Goal: Communication & Community: Answer question/provide support

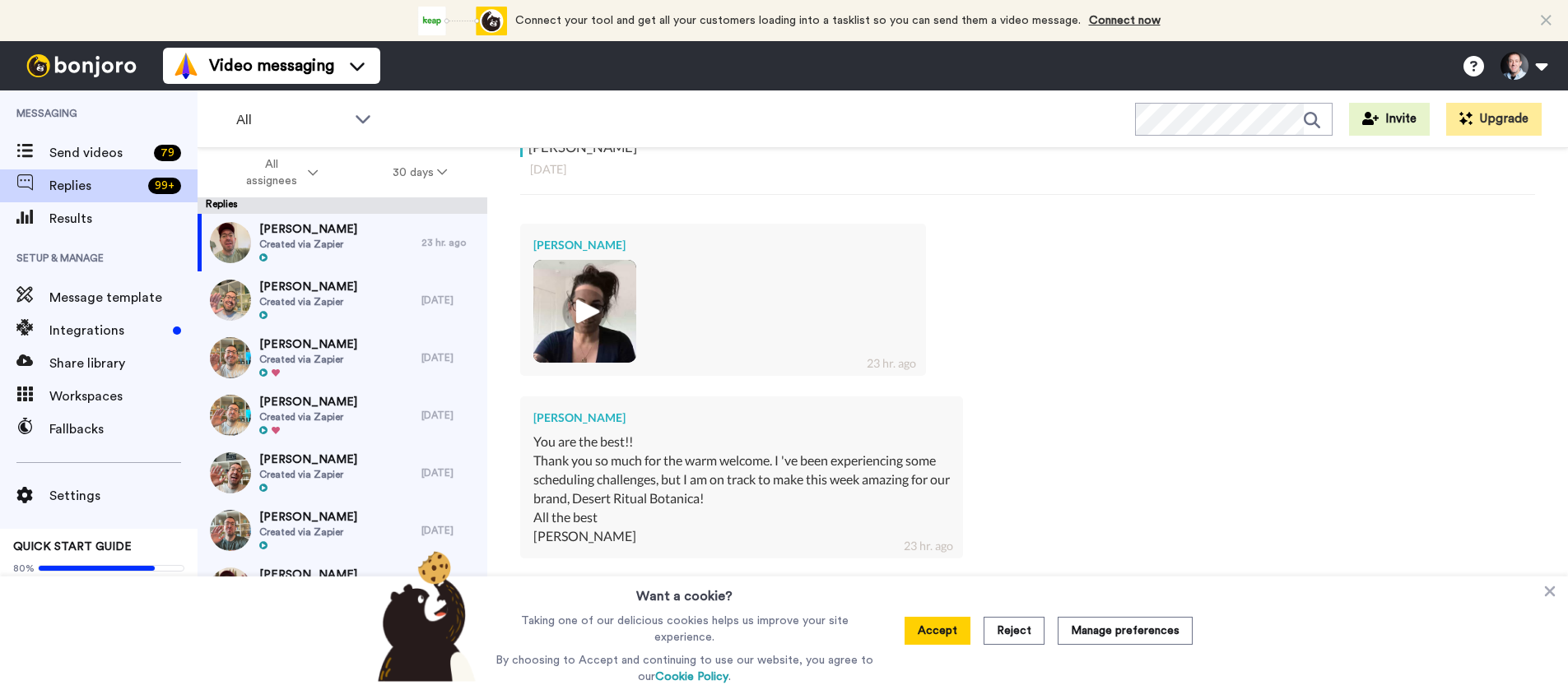
scroll to position [393, 0]
click at [590, 288] on img at bounding box center [584, 310] width 45 height 45
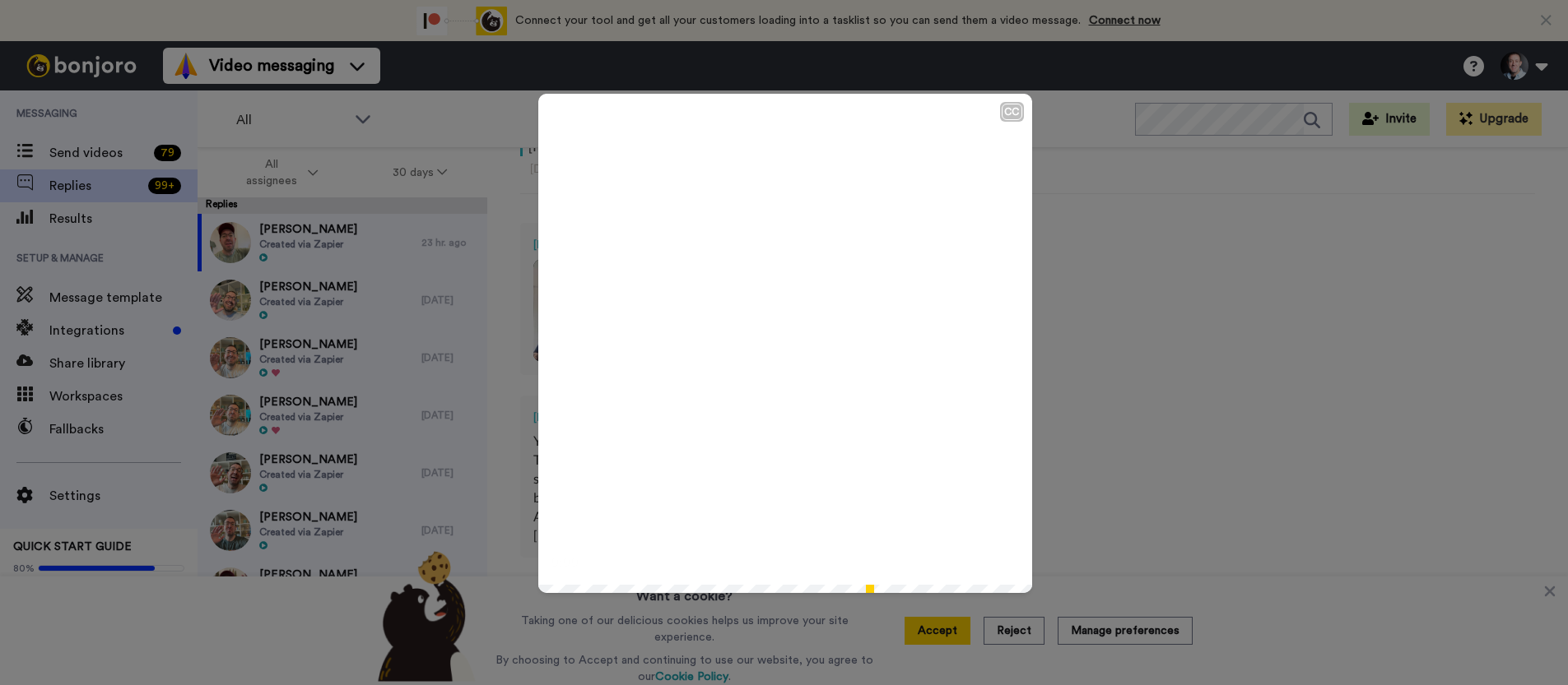
click at [769, 332] on icon at bounding box center [785, 344] width 44 height 44
click at [1148, 339] on div "CC Play/Pause with you guys. 0:13 / 1:14" at bounding box center [784, 342] width 1568 height 685
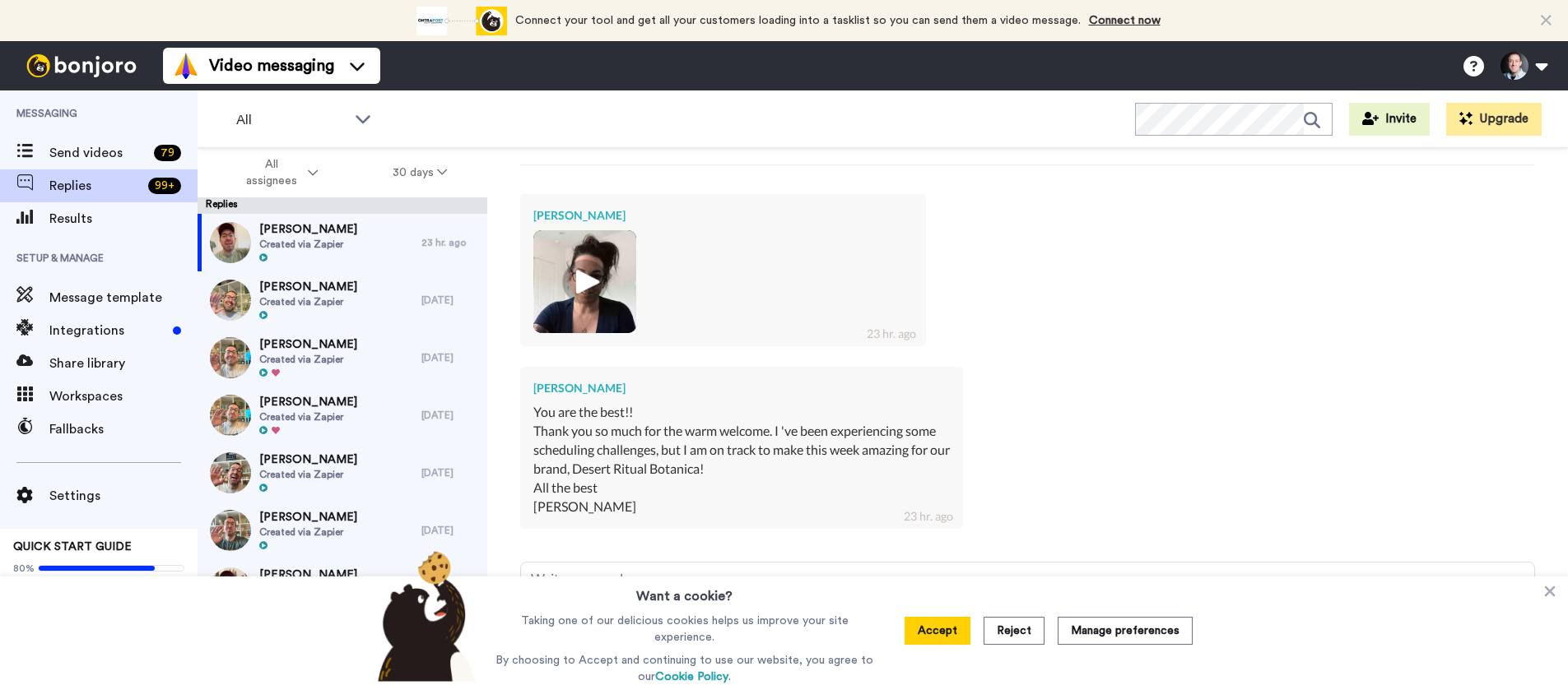
scroll to position [454, 0]
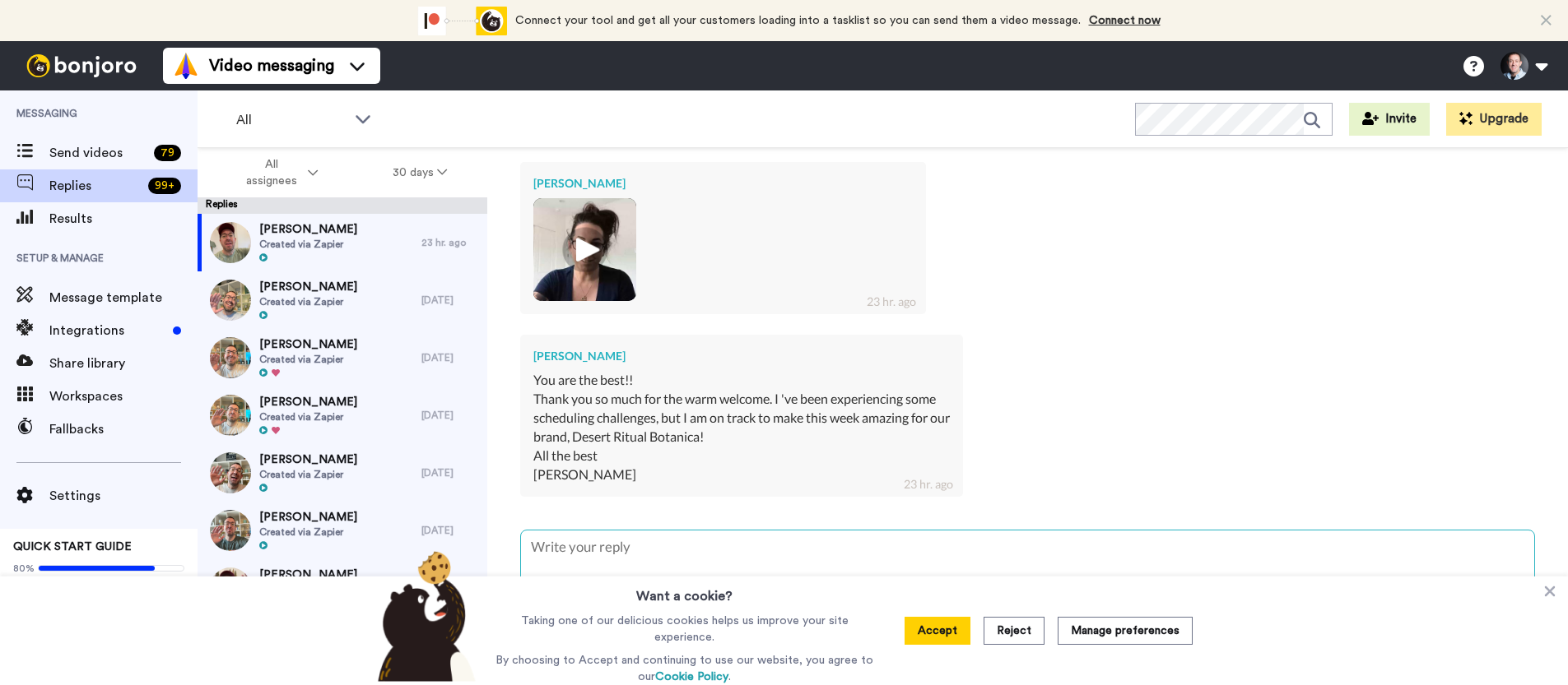
click at [707, 557] on textarea at bounding box center [1028, 583] width 1014 height 106
type textarea "L"
type textarea "x"
type textarea "Lo"
type textarea "x"
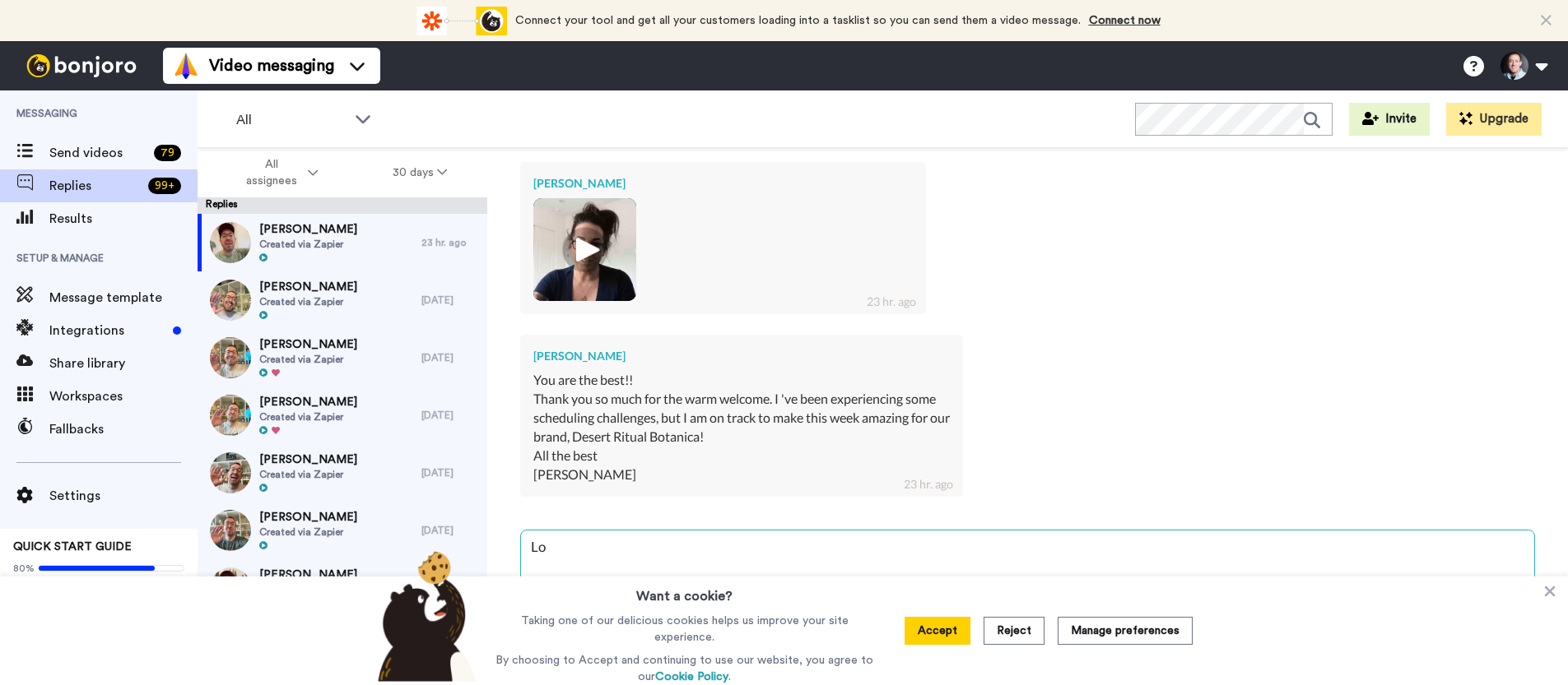
type textarea "Lov"
type textarea "x"
type textarea "Love"
type textarea "x"
type textarea "Love"
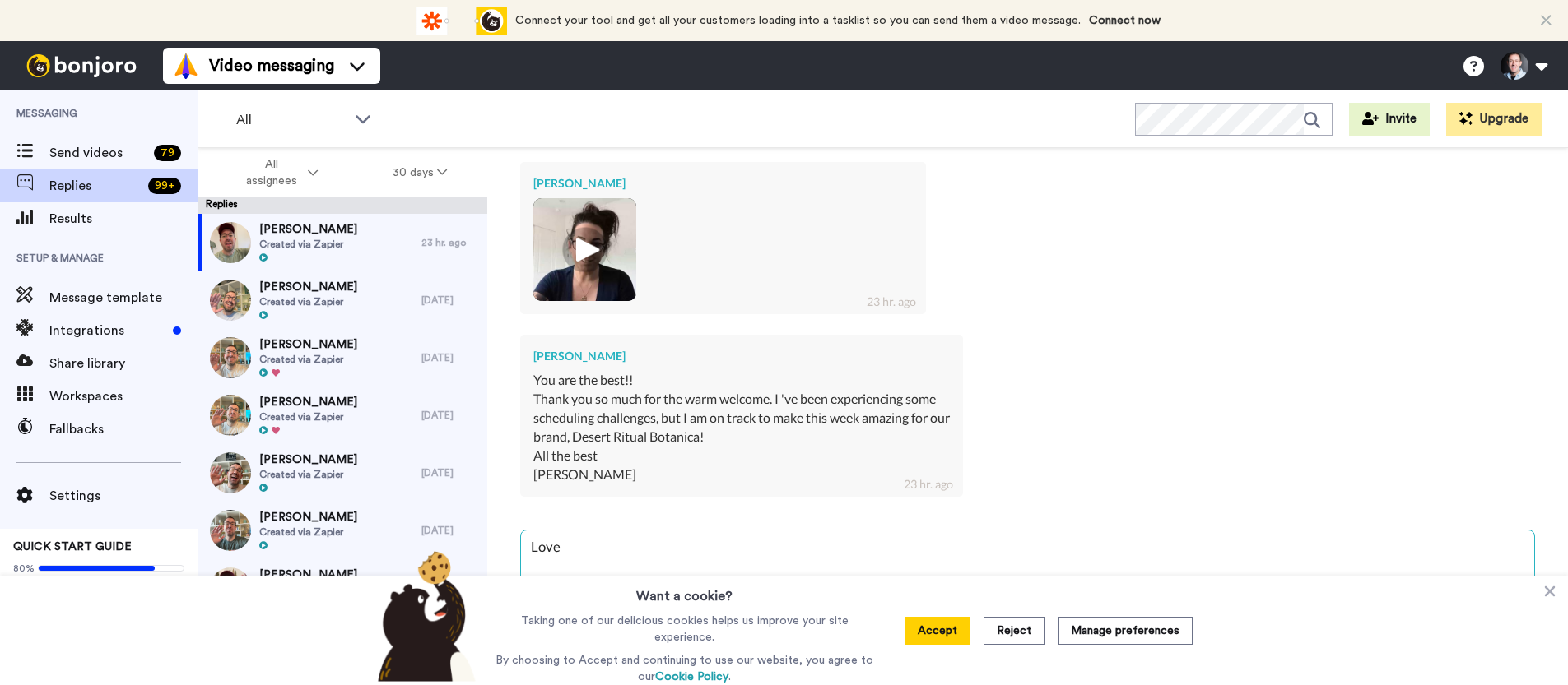
type textarea "x"
type textarea "Love a"
type textarea "x"
type textarea "Love al"
type textarea "x"
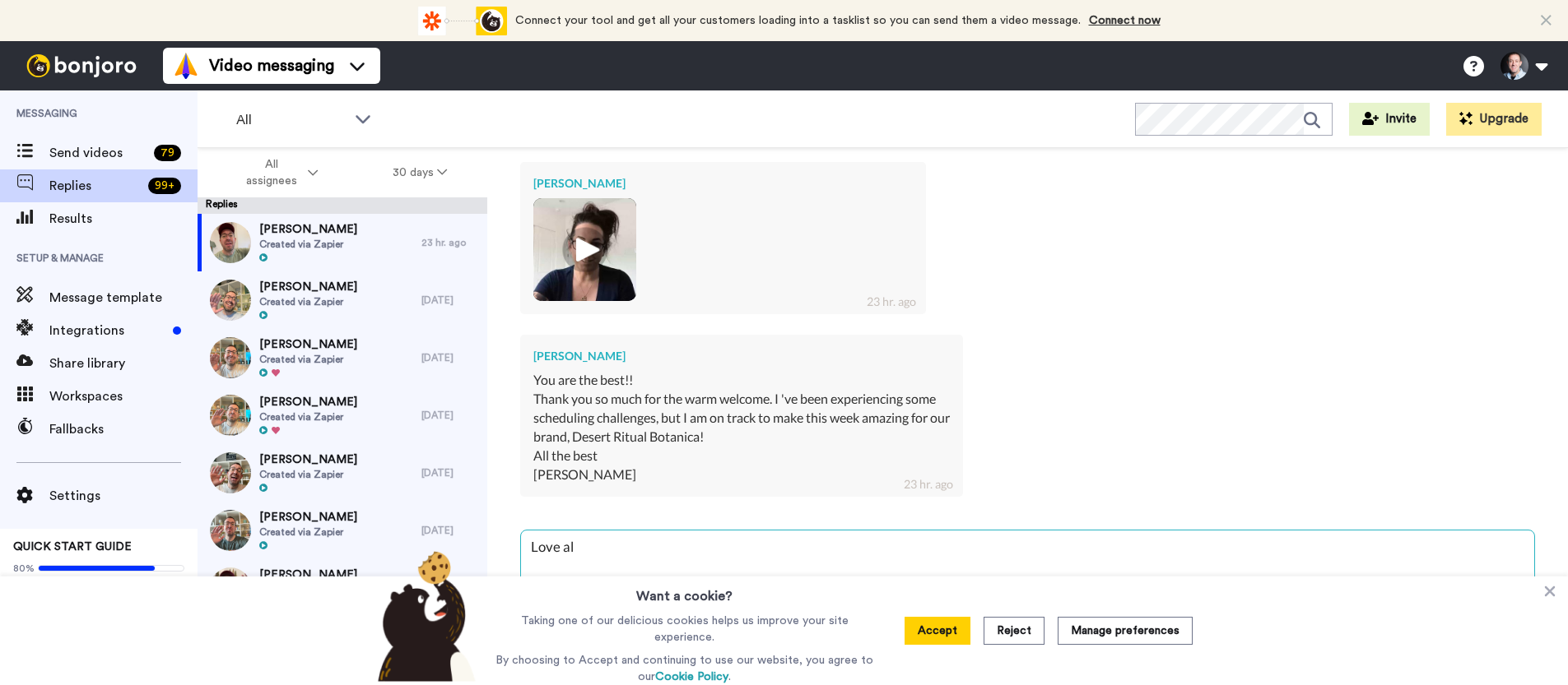
type textarea "Love all"
type textarea "x"
type textarea "Love all"
type textarea "x"
type textarea "Love all o"
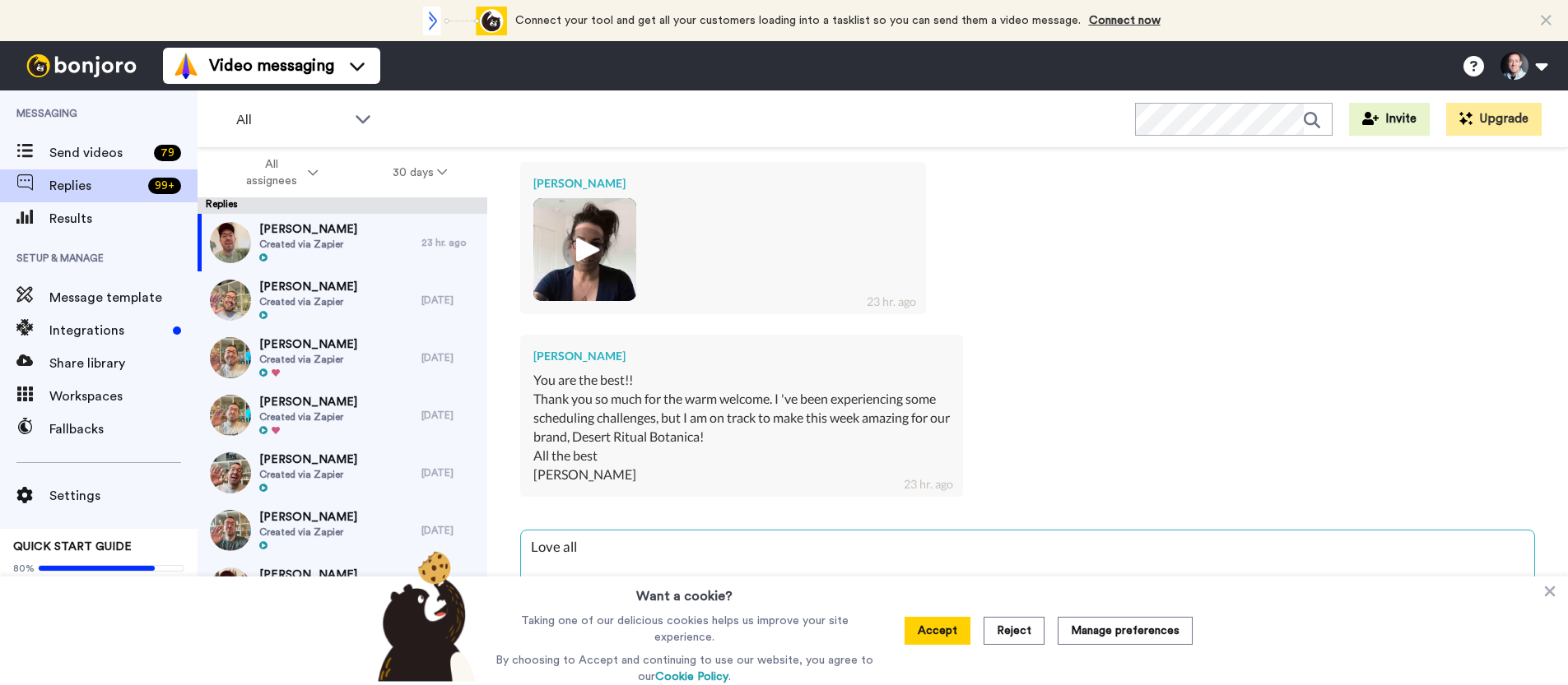
type textarea "x"
type textarea "Love all of"
type textarea "x"
type textarea "Love all of"
type textarea "x"
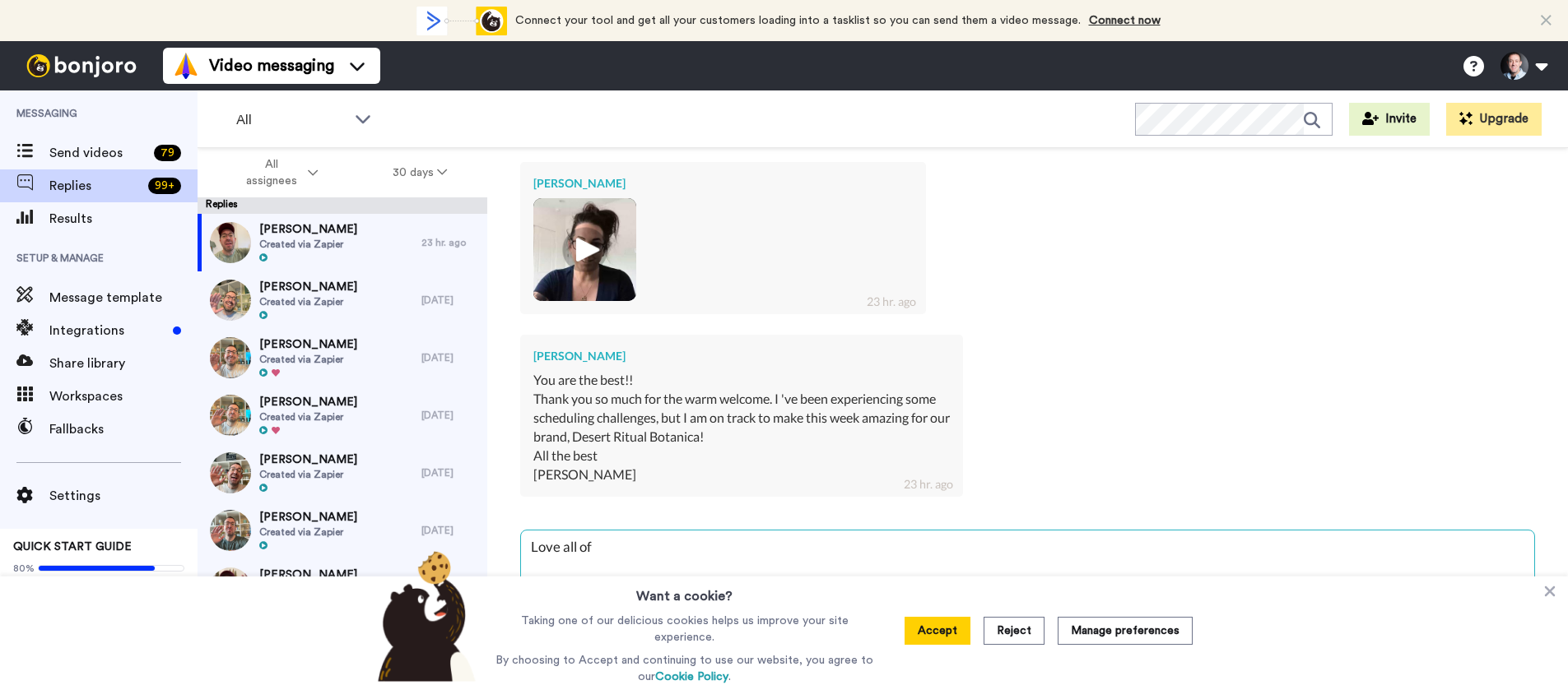
type textarea "Love all of t"
type textarea "x"
type textarea "Love all of th"
type textarea "x"
type textarea "Love all of thi"
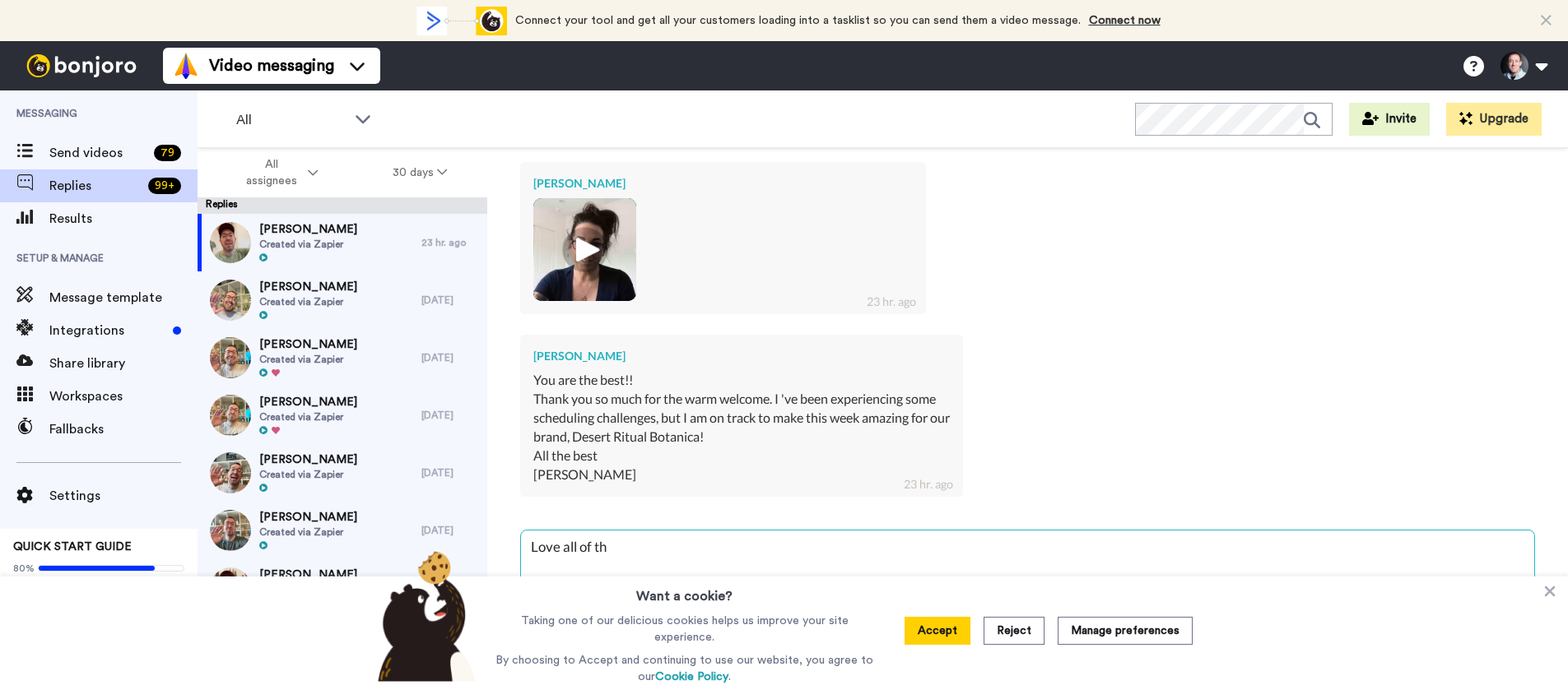
type textarea "x"
type textarea "Love all of this"
type textarea "x"
type textarea "Love all of this."
type textarea "x"
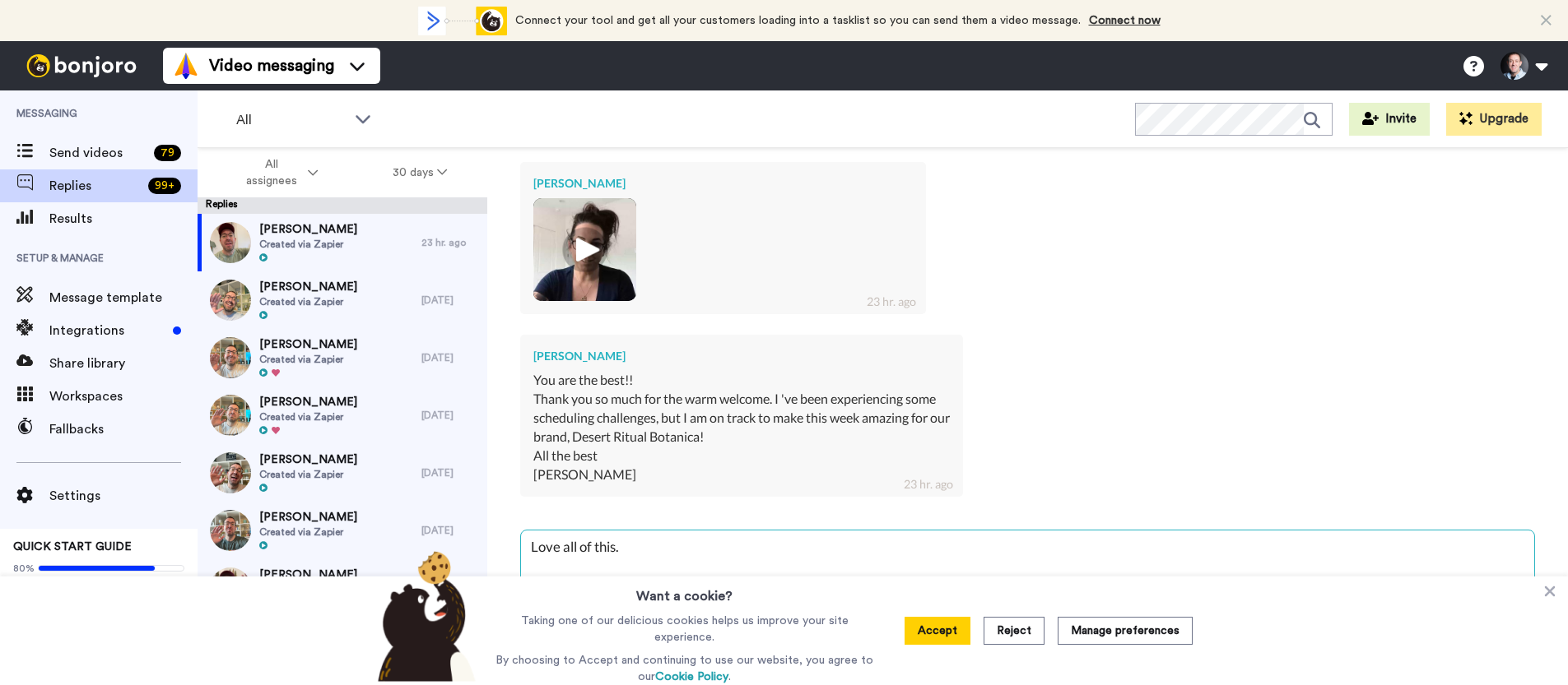
type textarea "Love all of this."
type textarea "x"
type textarea "Love all of this. T"
type textarea "x"
type textarea "Love all of this. Th"
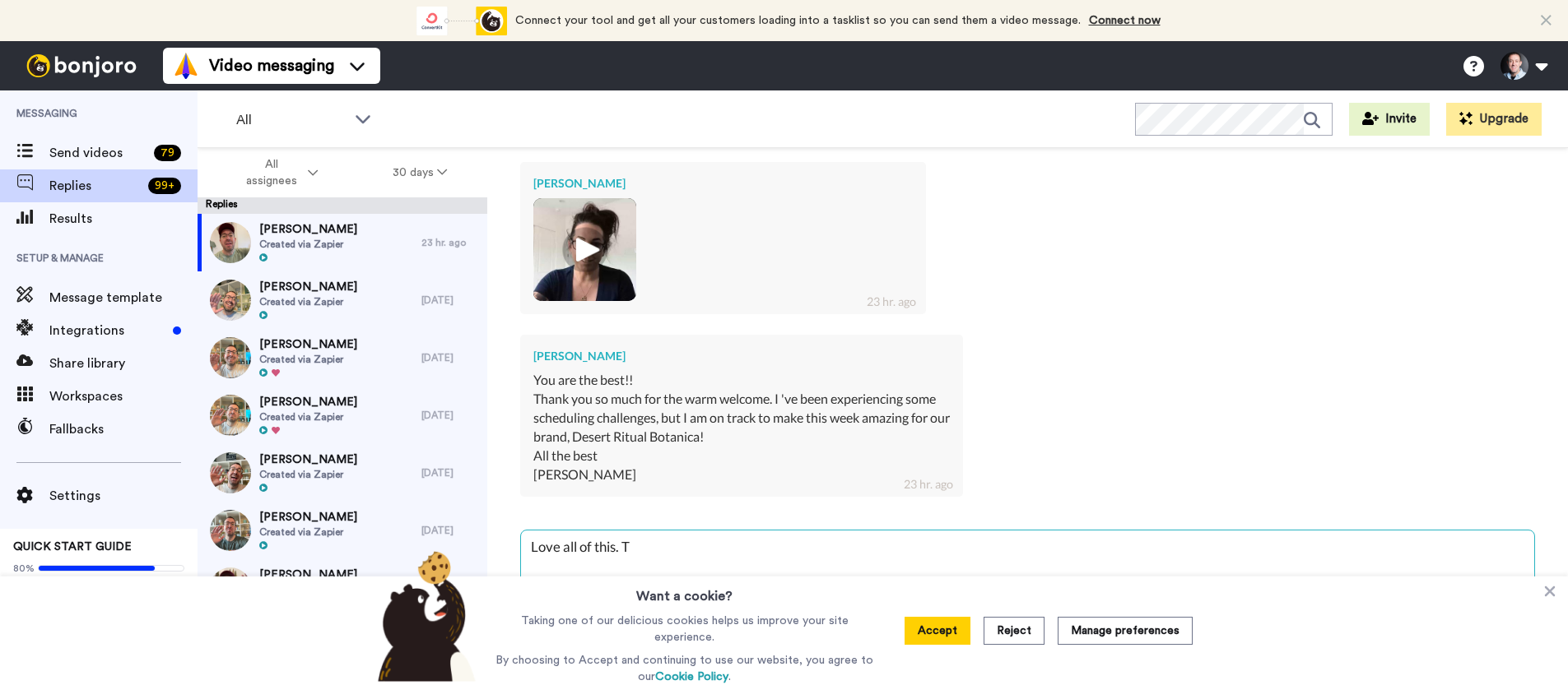
type textarea "x"
type textarea "Love all of this. Tha"
type textarea "x"
type textarea "Love all of this. Than"
type textarea "x"
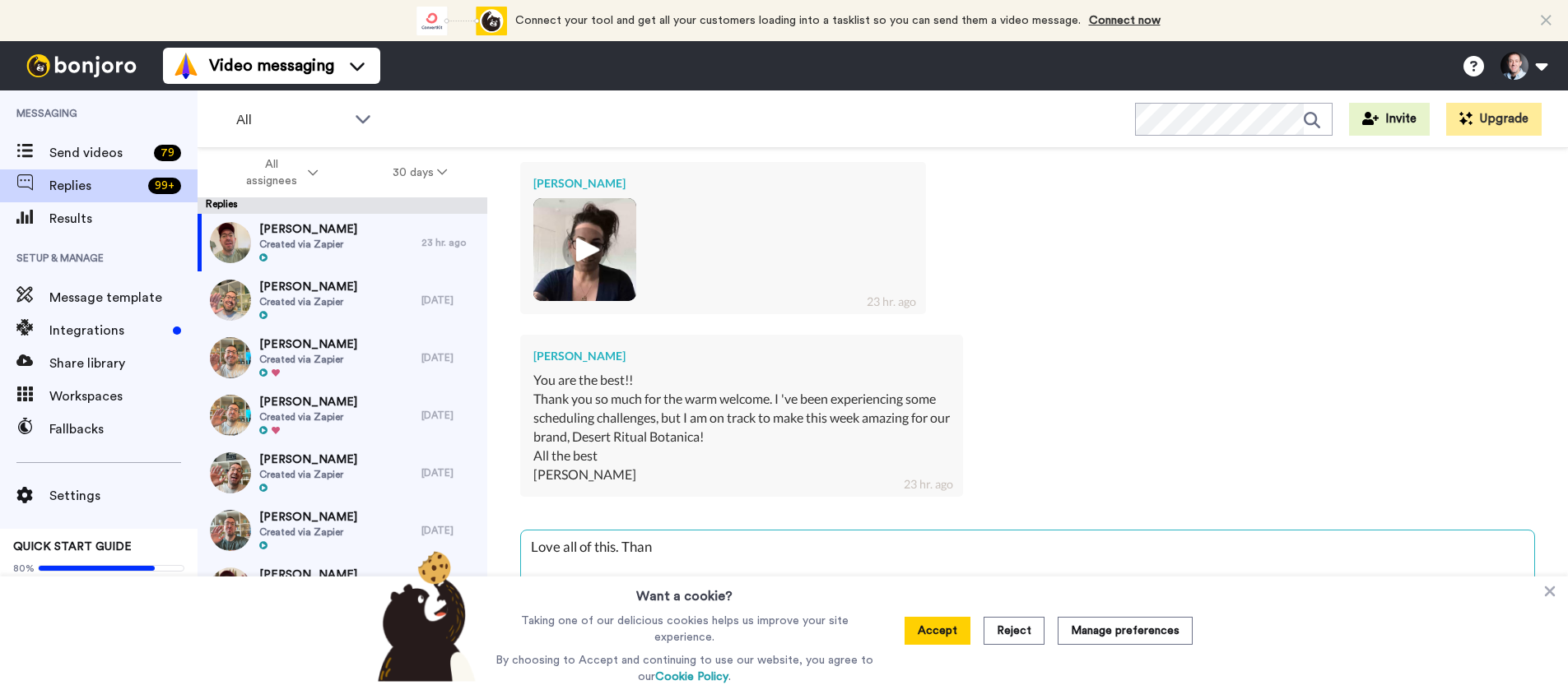
type textarea "Love all of this. Thank"
type textarea "x"
type textarea "Love all of this. Thank"
type textarea "x"
type textarea "Love all of this. Thank y"
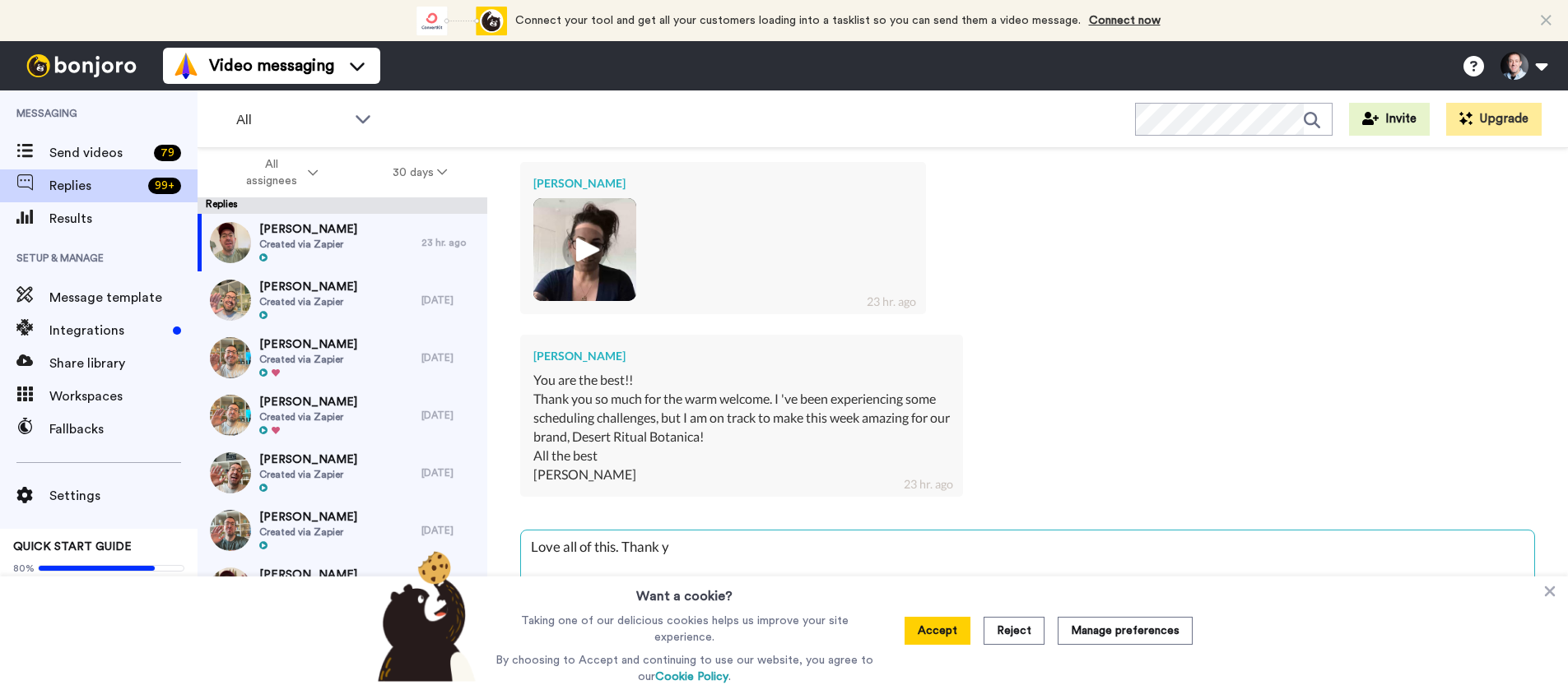
type textarea "x"
type textarea "Love all of this. Thank yo"
type textarea "x"
type textarea "Love all of this. Thank you"
type textarea "x"
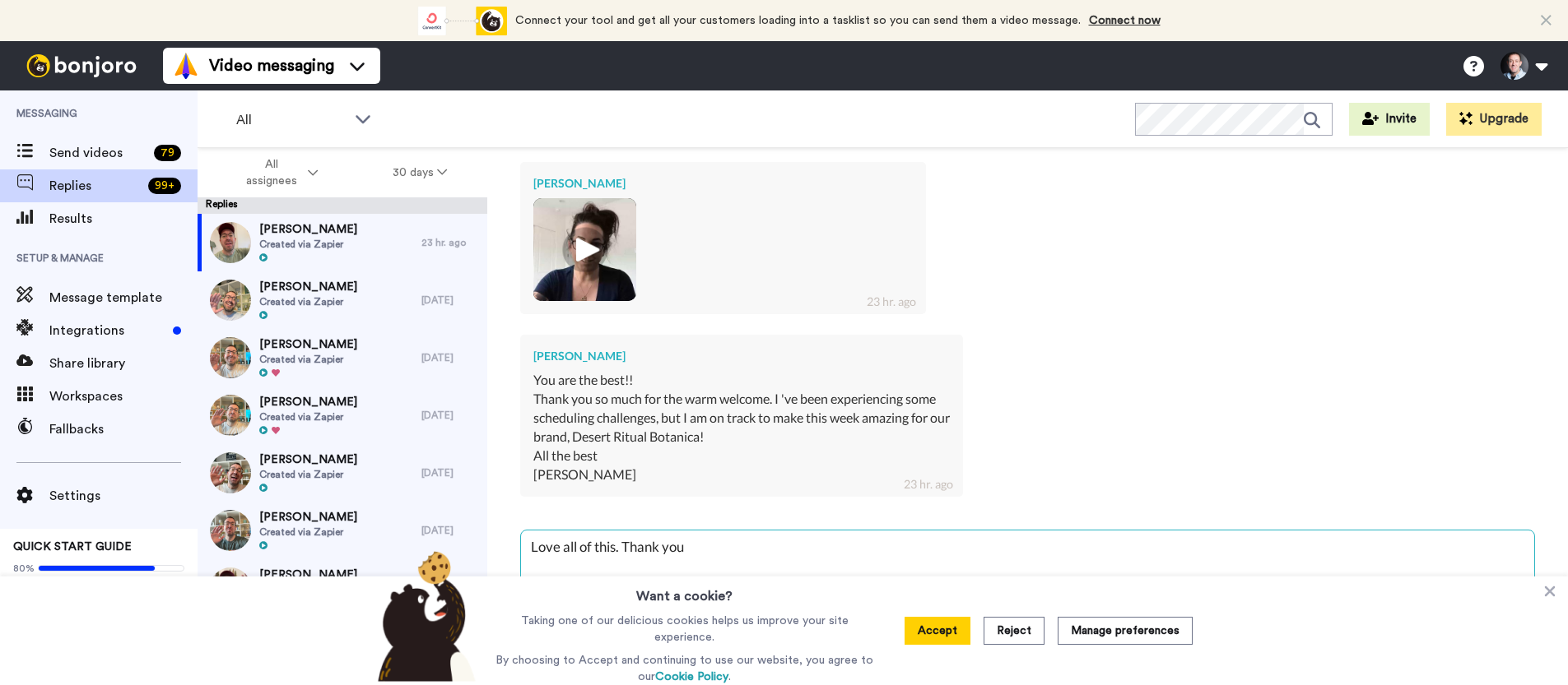
type textarea "Love all of this. Thank you"
type textarea "x"
type textarea "Love all of this. Thank you s"
type textarea "x"
type textarea "Love all of this. Thank you so"
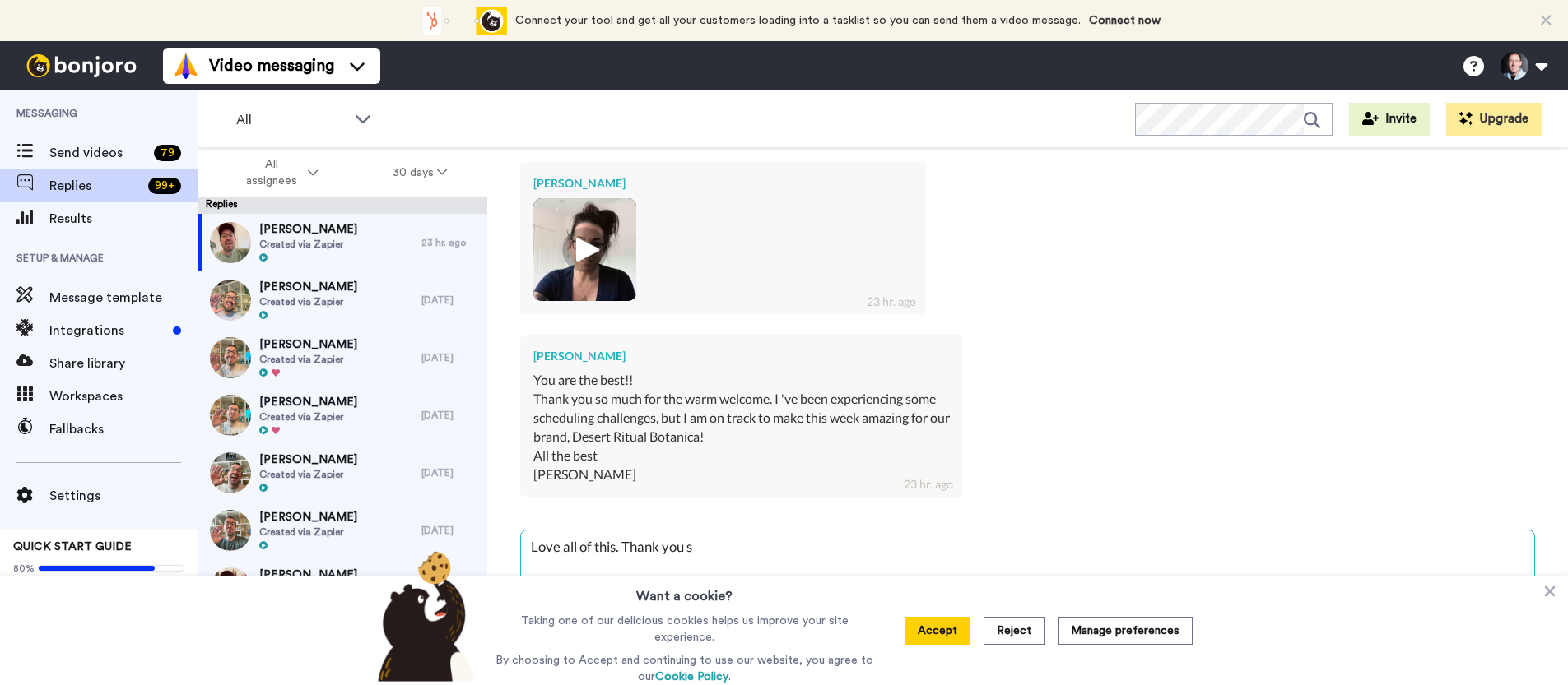
type textarea "x"
type textarea "Love all of this. Thank you so"
type textarea "x"
type textarea "Love all of this. Thank you so m"
type textarea "x"
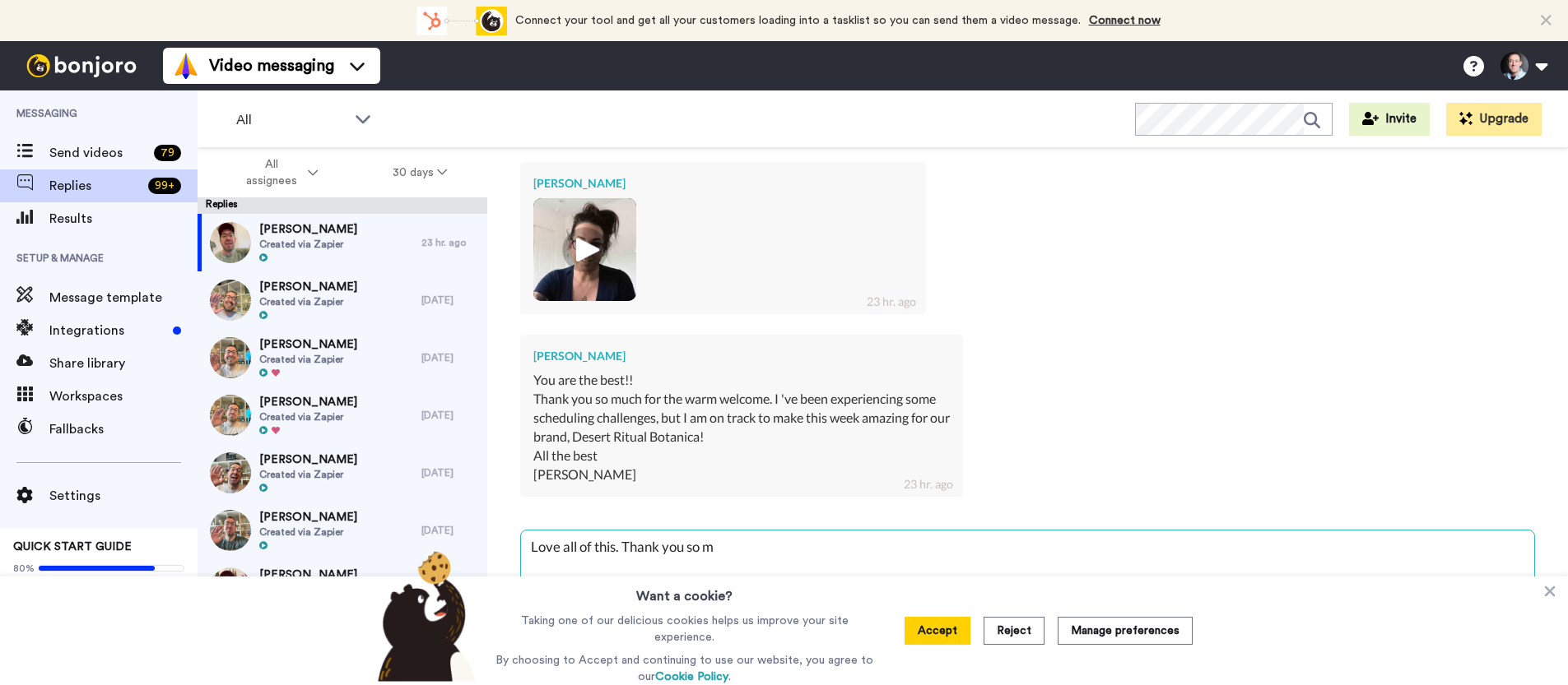
type textarea "Love all of this. Thank you so mu"
type textarea "x"
type textarea "Love all of this. Thank you so muc"
type textarea "x"
type textarea "Love all of this. Thank you so much"
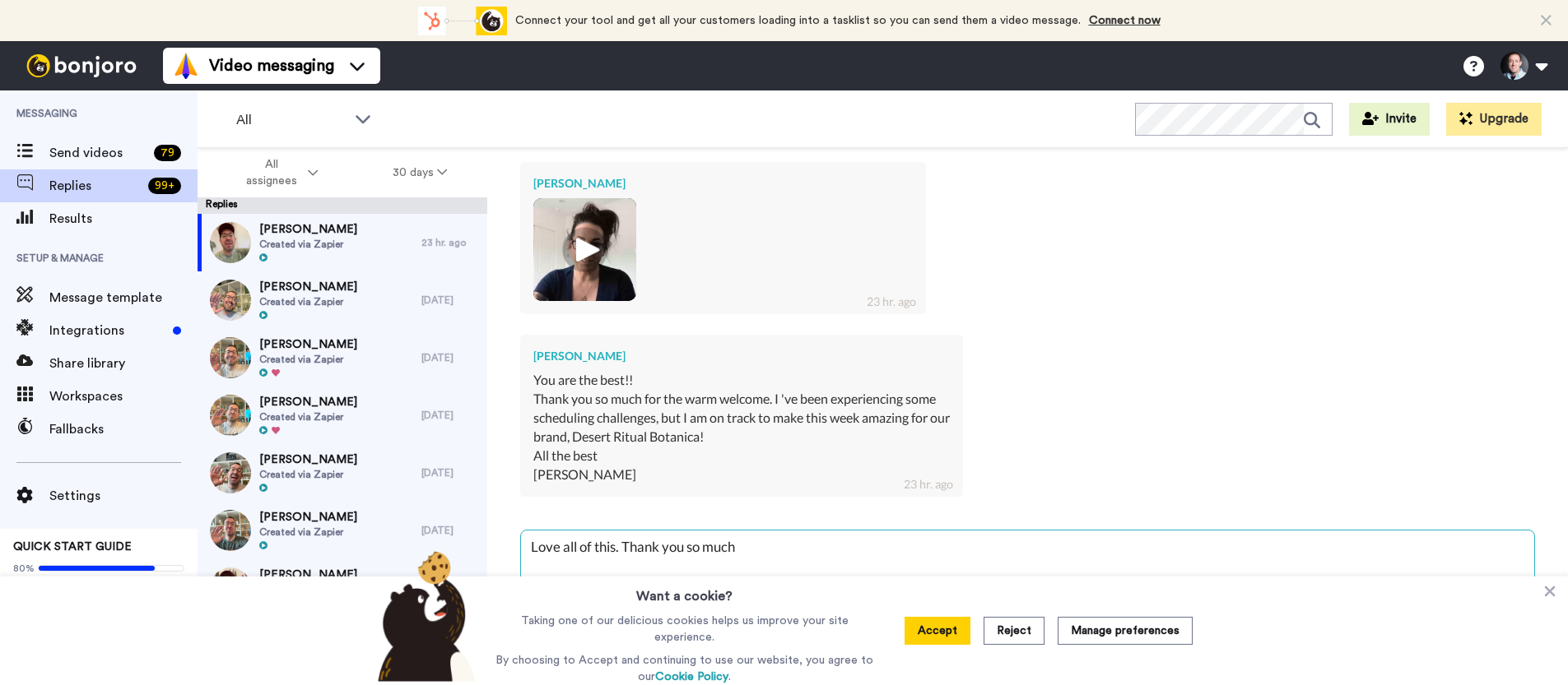
type textarea "x"
type textarea "Love all of this. Thank you so much!"
type textarea "x"
type textarea "Love all of this. Thank you so much!"
type textarea "x"
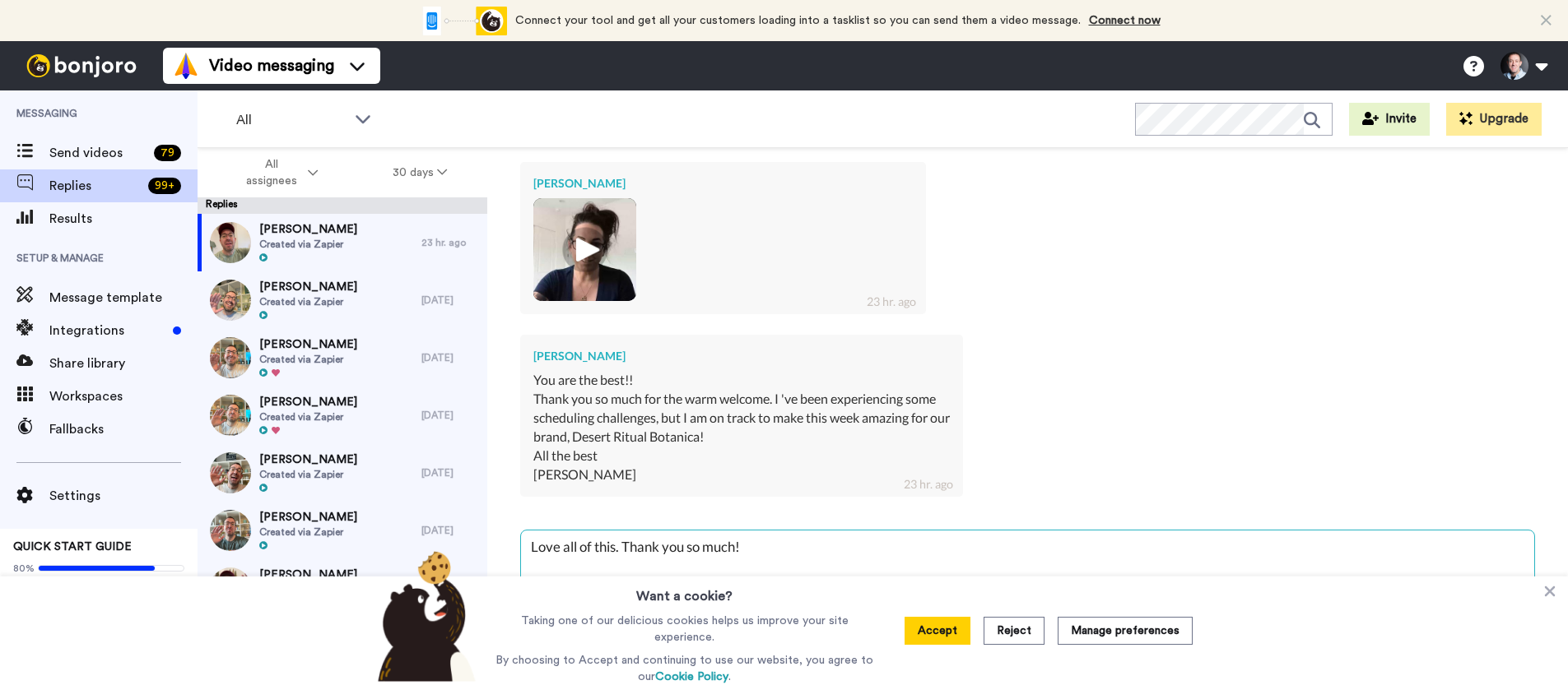
type textarea "Love all of this. Thank you so much! L"
type textarea "x"
type textarea "Love all of this. Thank you so much! Lo"
type textarea "x"
type textarea "Love all of this. Thank you so much! Loo"
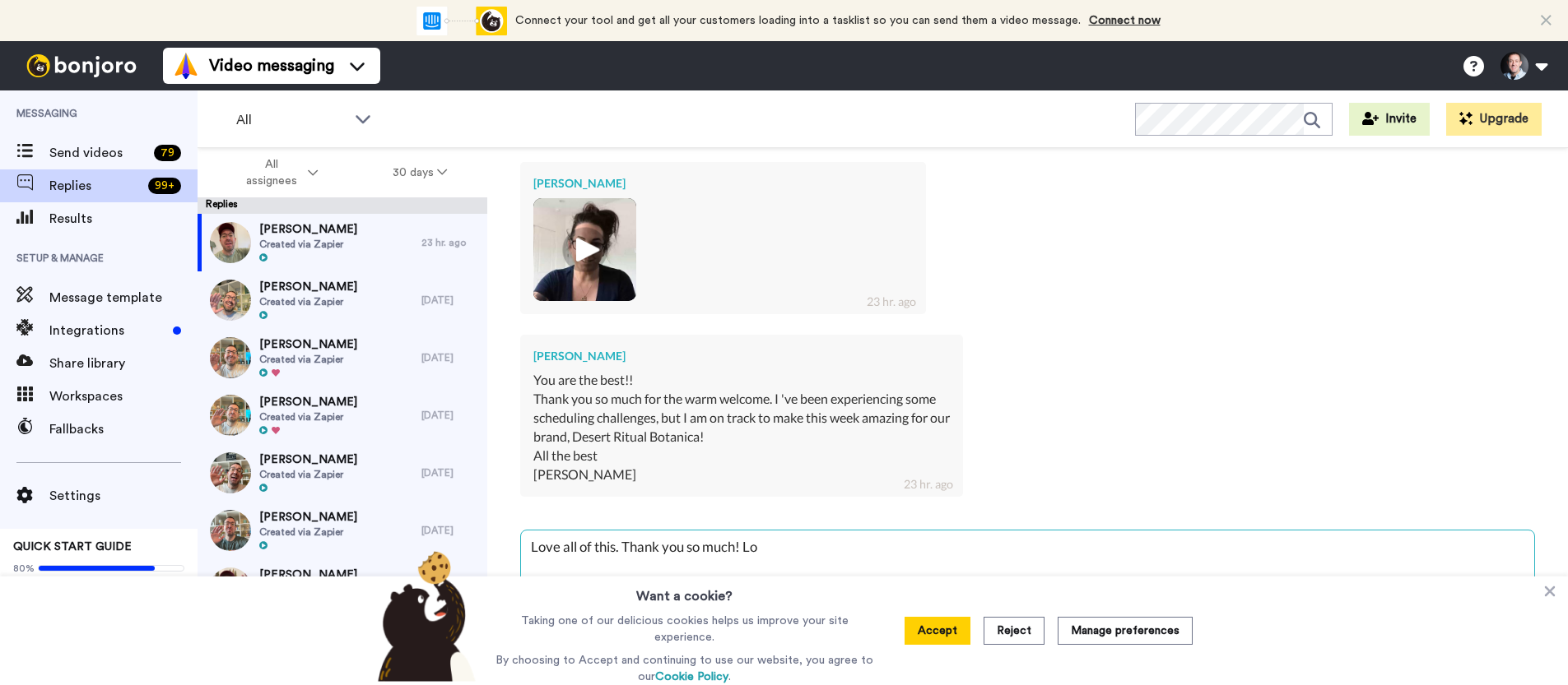
type textarea "x"
type textarea "Love all of this. Thank you so much! Look"
type textarea "x"
type textarea "Love all of this. Thank you so much! Looki"
type textarea "x"
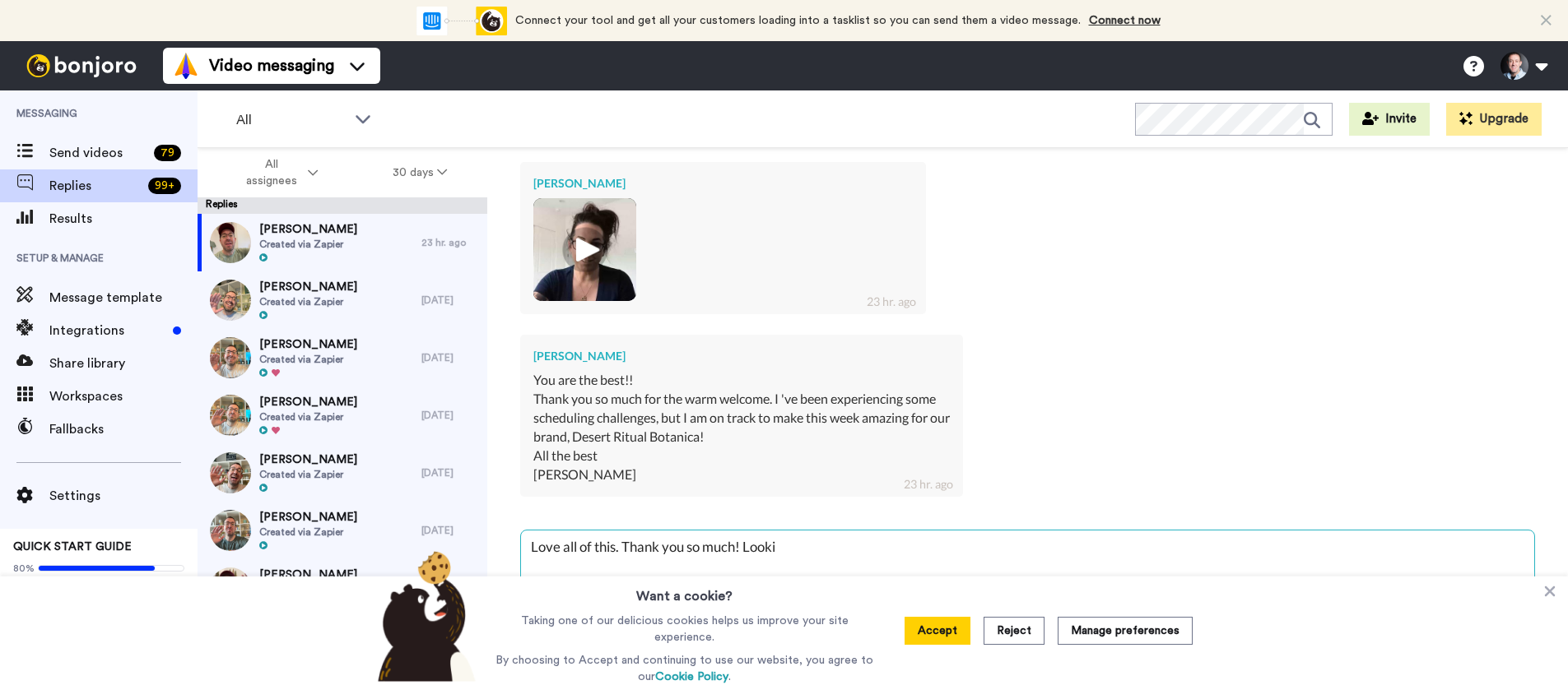
type textarea "Love all of this. Thank you so much! Lookin"
type textarea "x"
type textarea "Love all of this. Thank you so much! Looking"
type textarea "x"
type textarea "Love all of this. Thank you so much! Looking"
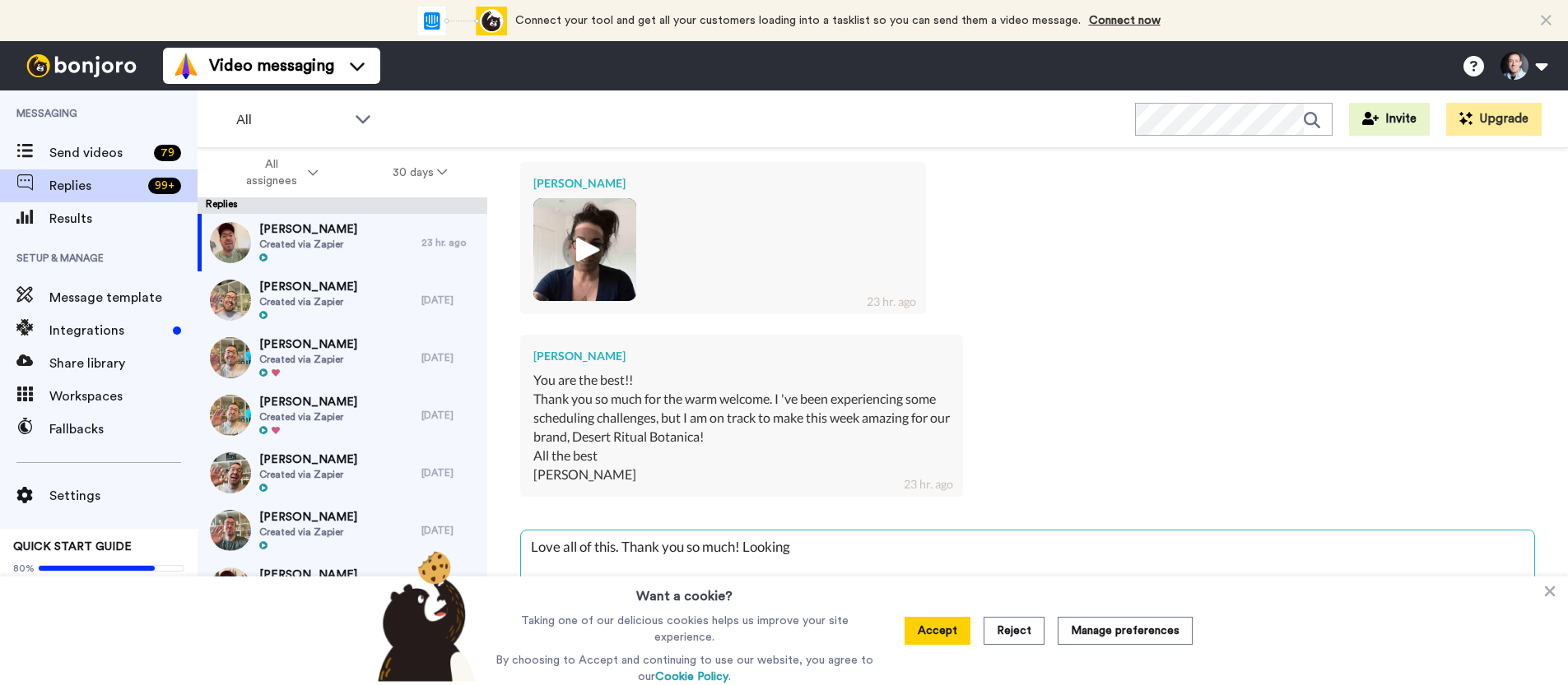
type textarea "x"
type textarea "Love all of this. Thank you so much! Looking f"
type textarea "x"
type textarea "Love all of this. Thank you so much! Looking fo"
type textarea "x"
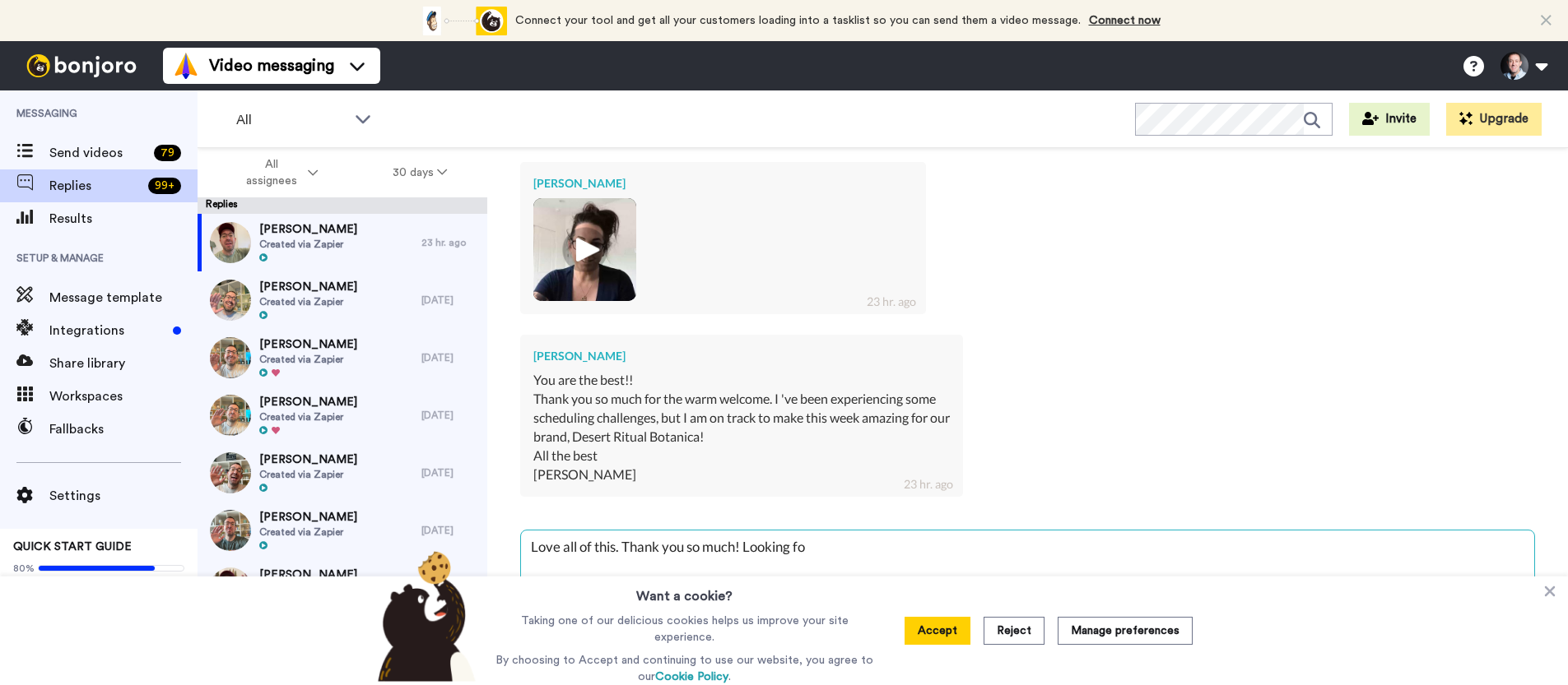
type textarea "Love all of this. Thank you so much! Looking fow"
type textarea "x"
type textarea "Love all of this. Thank you so much! Looking fowa"
type textarea "x"
type textarea "Love all of this. Thank you so much! Looking fowar"
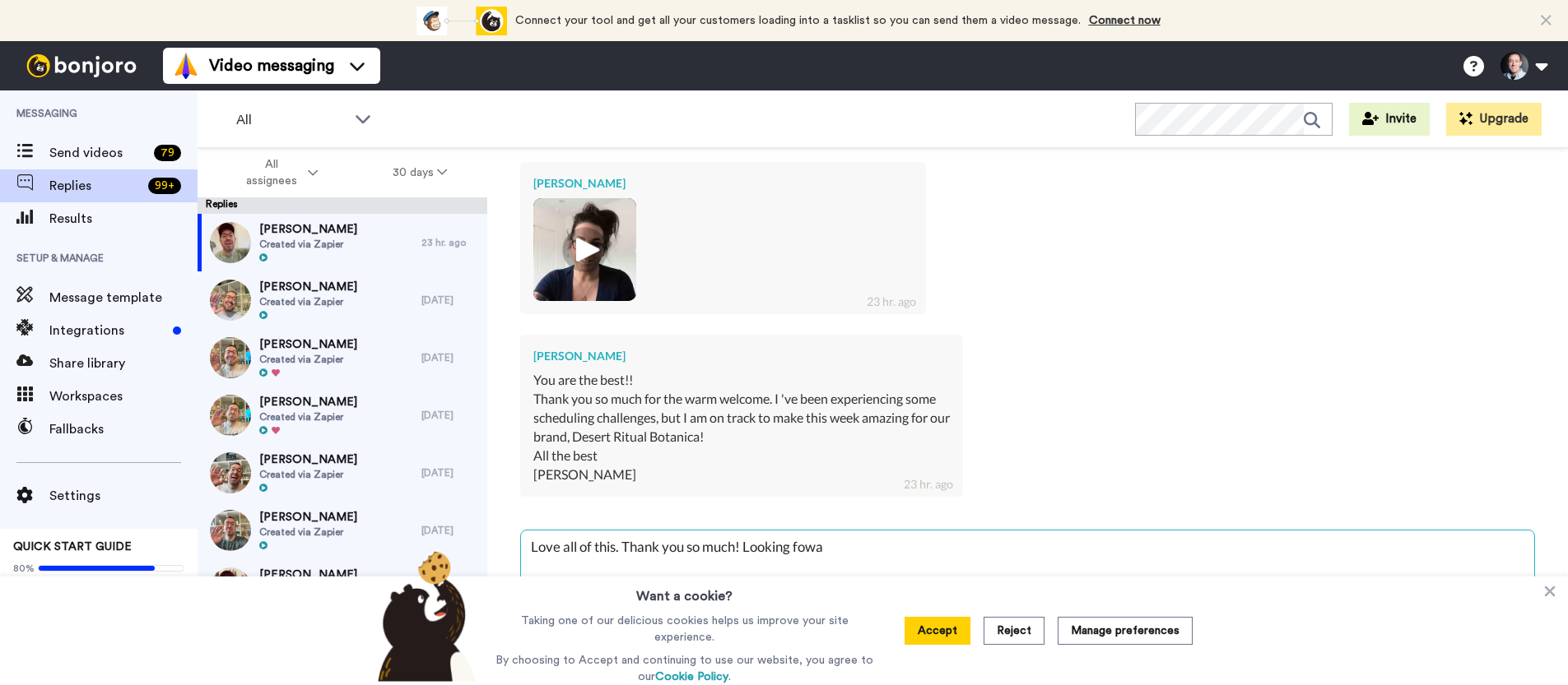
type textarea "x"
type textarea "Love all of this. Thank you so much! Looking fowa"
type textarea "x"
type textarea "Love all of this. Thank you so much! Looking fow"
type textarea "x"
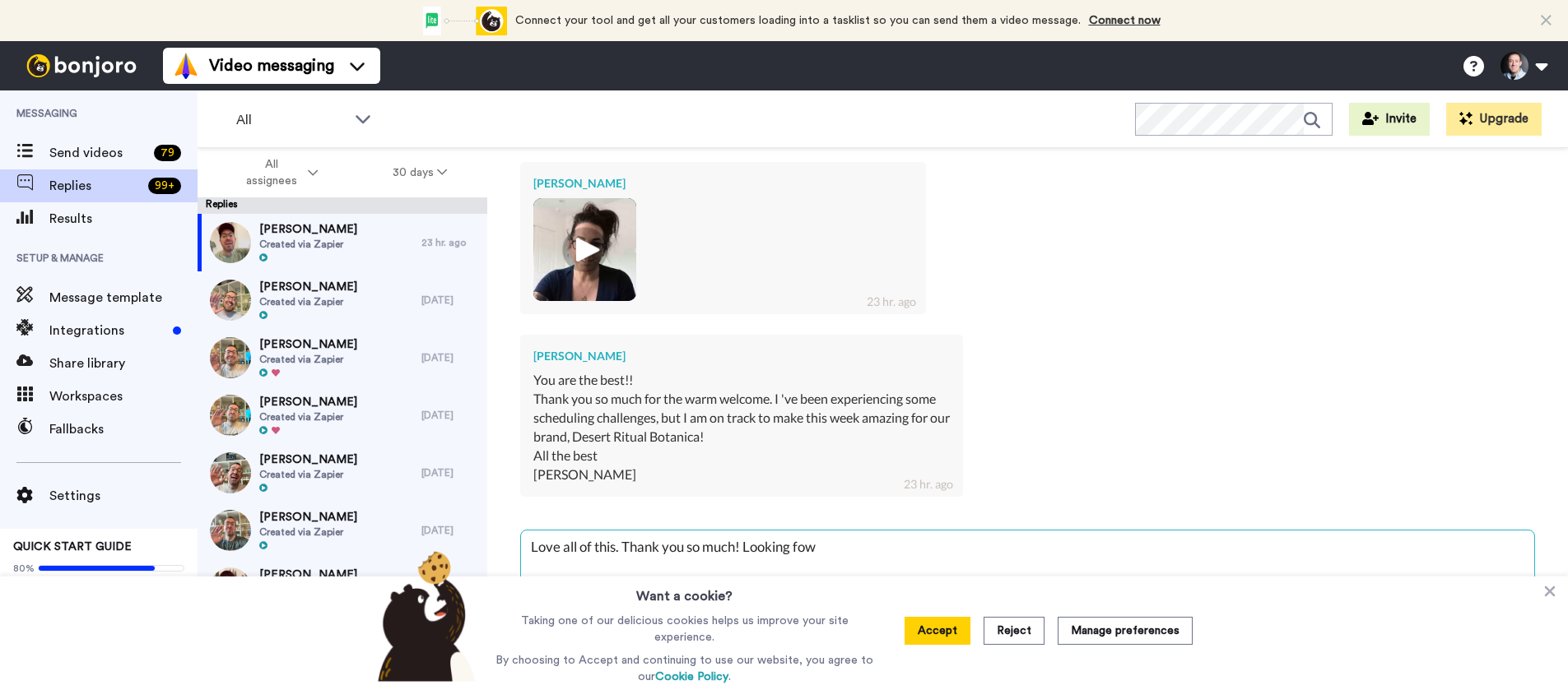
type textarea "Love all of this. Thank you so much! Looking fo"
type textarea "x"
type textarea "Love all of this. Thank you so much! Looking for"
type textarea "x"
type textarea "Love all of this. Thank you so much! Looking forw"
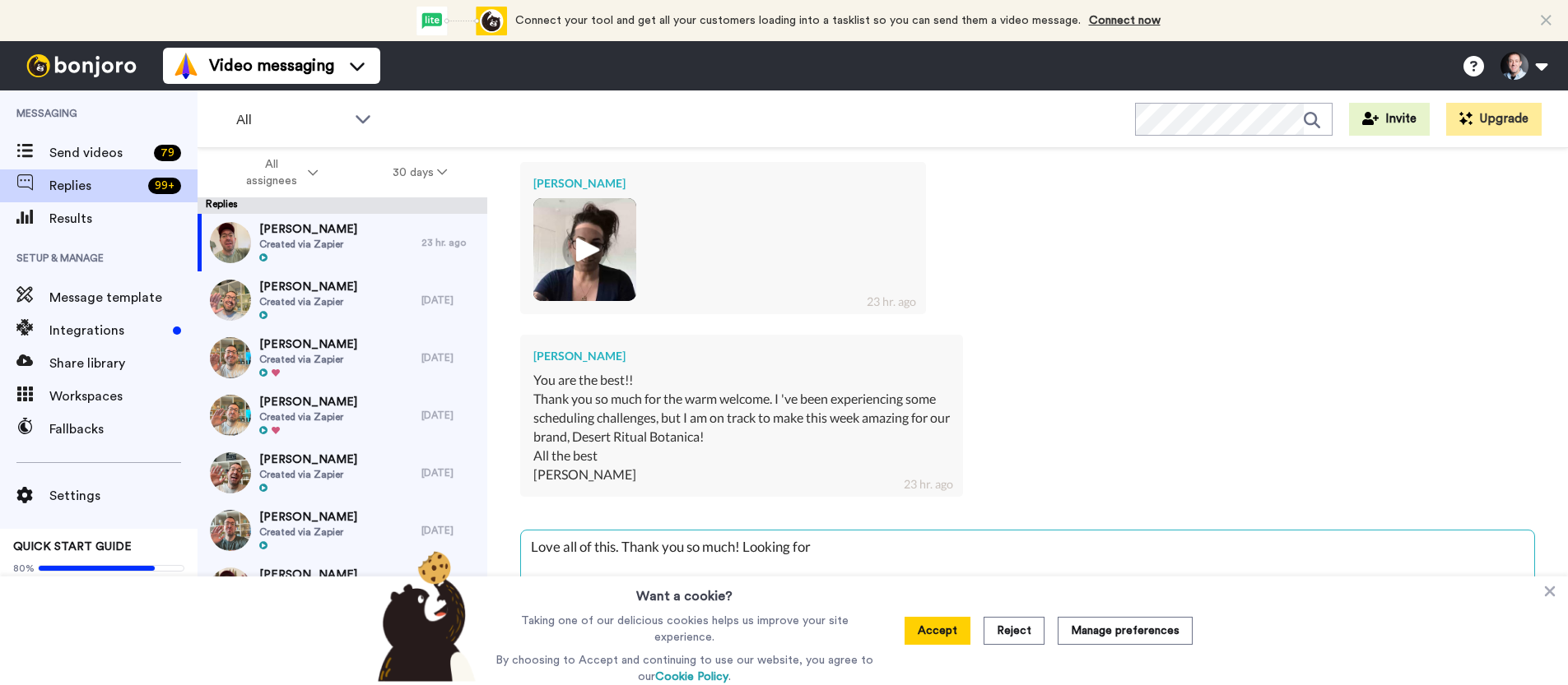
type textarea "x"
type textarea "Love all of this. Thank you so much! Looking forwa"
type textarea "x"
type textarea "Love all of this. Thank you so much! Looking forwar"
type textarea "x"
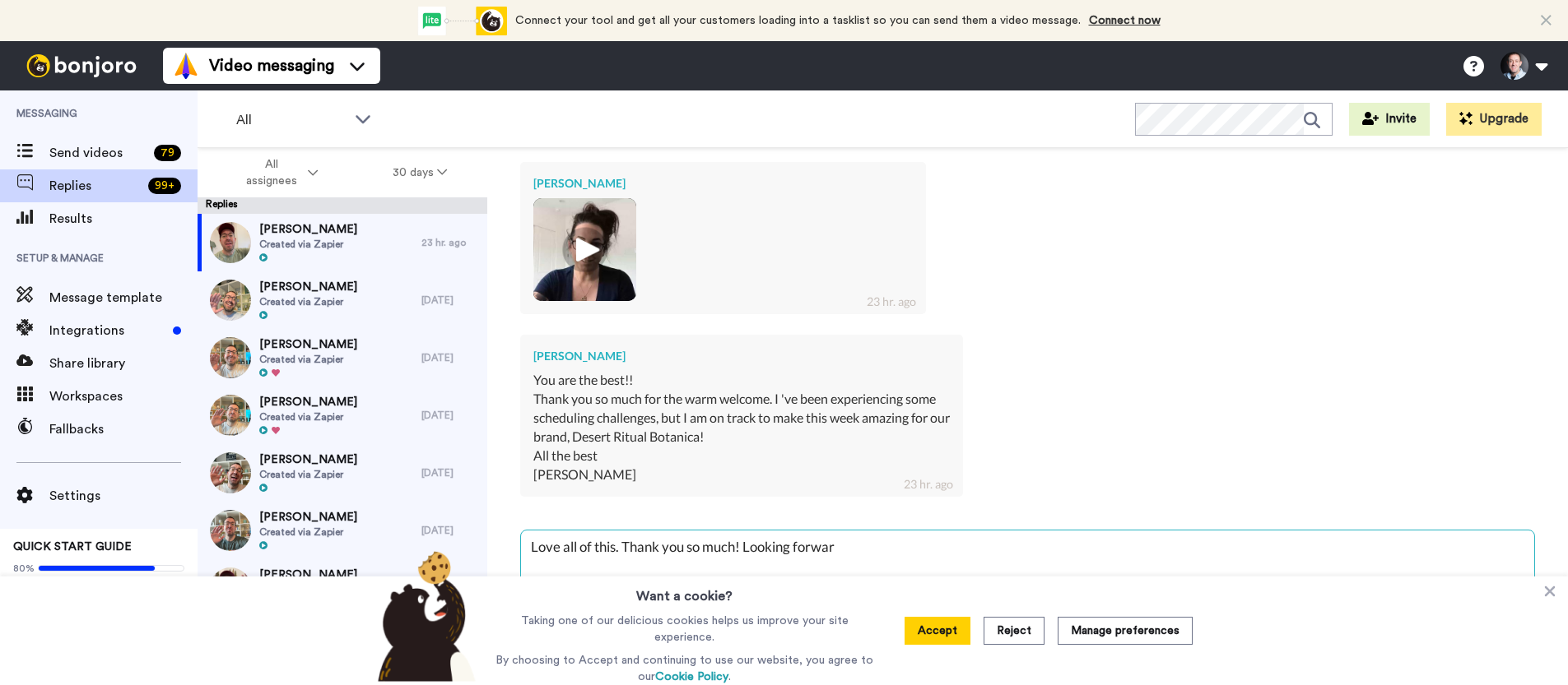
type textarea "Love all of this. Thank you so much! Looking forward"
type textarea "x"
type textarea "Love all of this. Thank you so much! Looking forward"
type textarea "x"
type textarea "Love all of this. Thank you so much! Looking forward t"
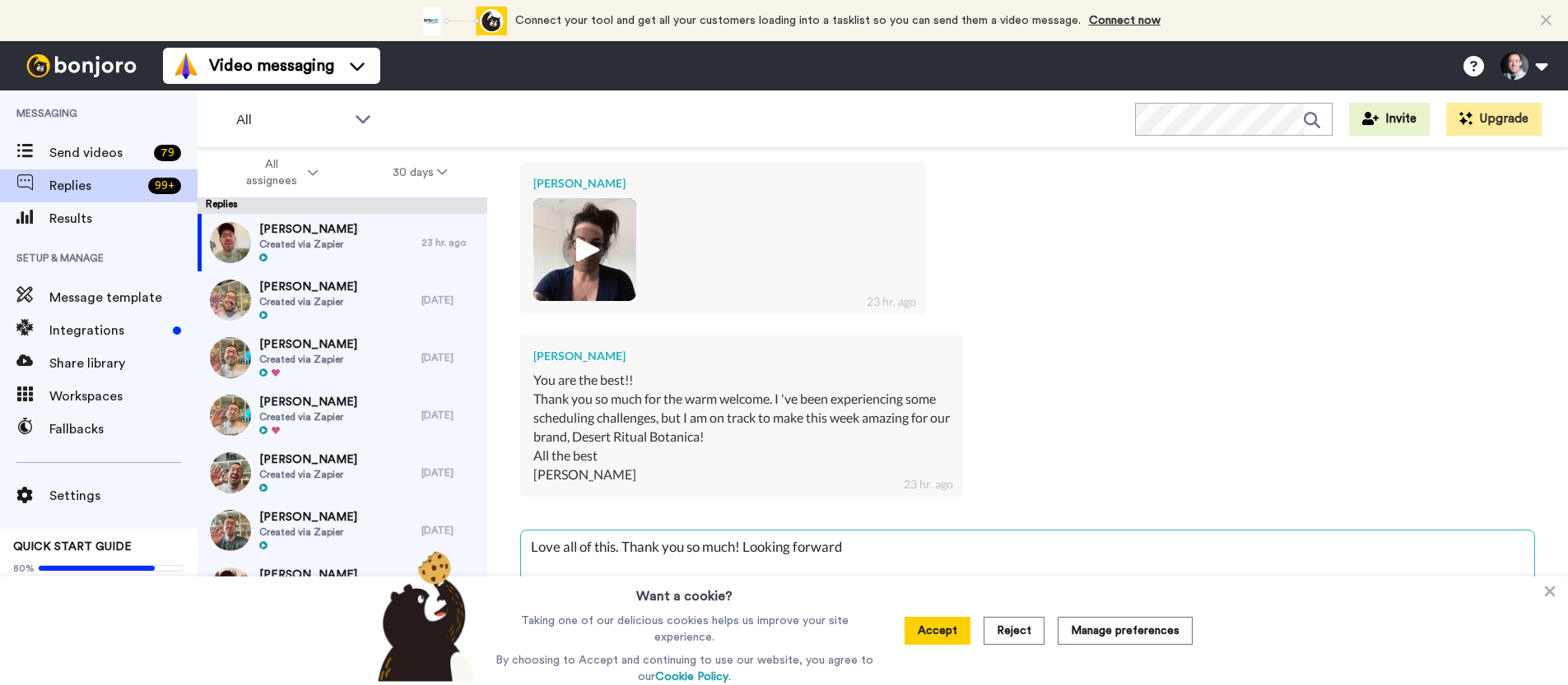
type textarea "x"
type textarea "Love all of this. Thank you so much! Looking forward to"
type textarea "x"
type textarea "Love all of this. Thank you so much! Looking forward to"
type textarea "x"
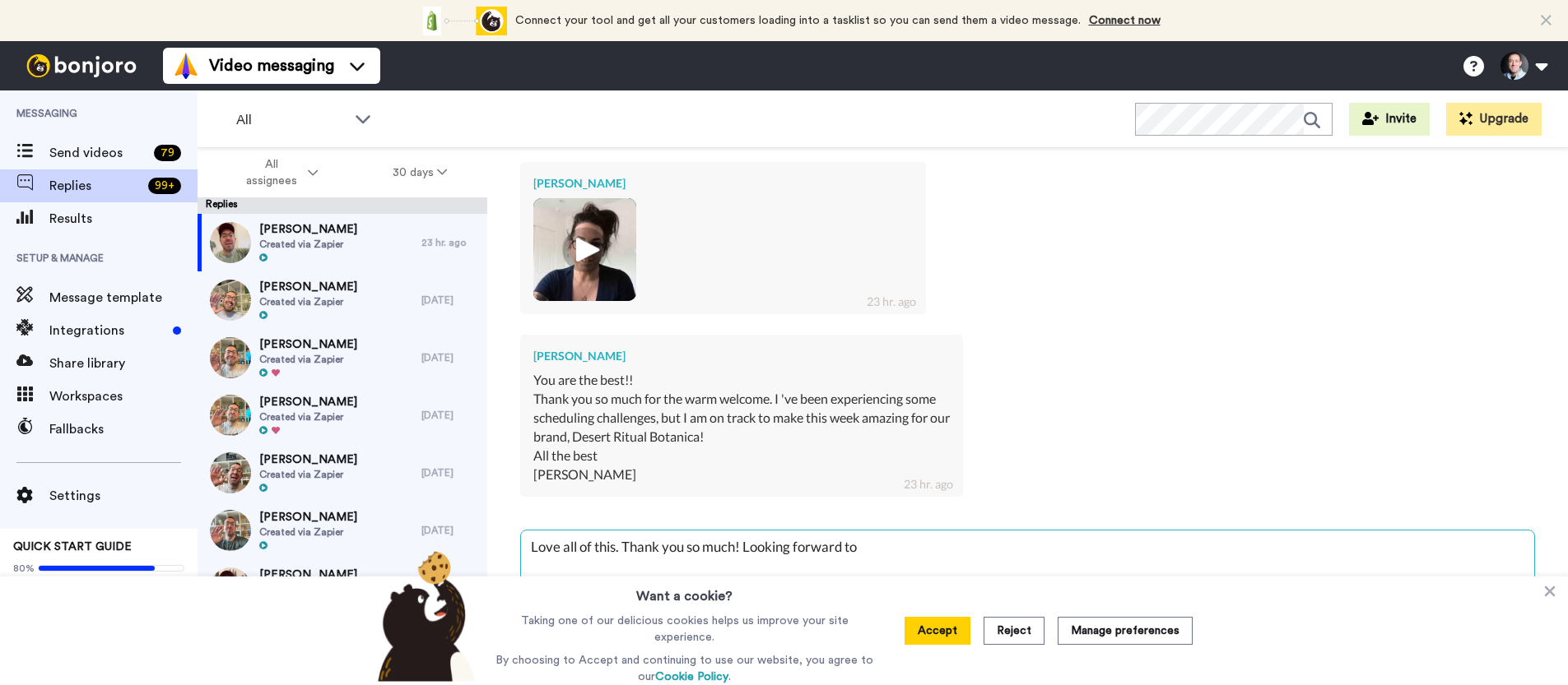
type textarea "Love all of this. Thank you so much! Looking forward to c"
type textarea "x"
type textarea "Love all of this. Thank you so much! Looking forward to ch"
type textarea "x"
type textarea "Love all of this. Thank you so much! Looking forward to cha"
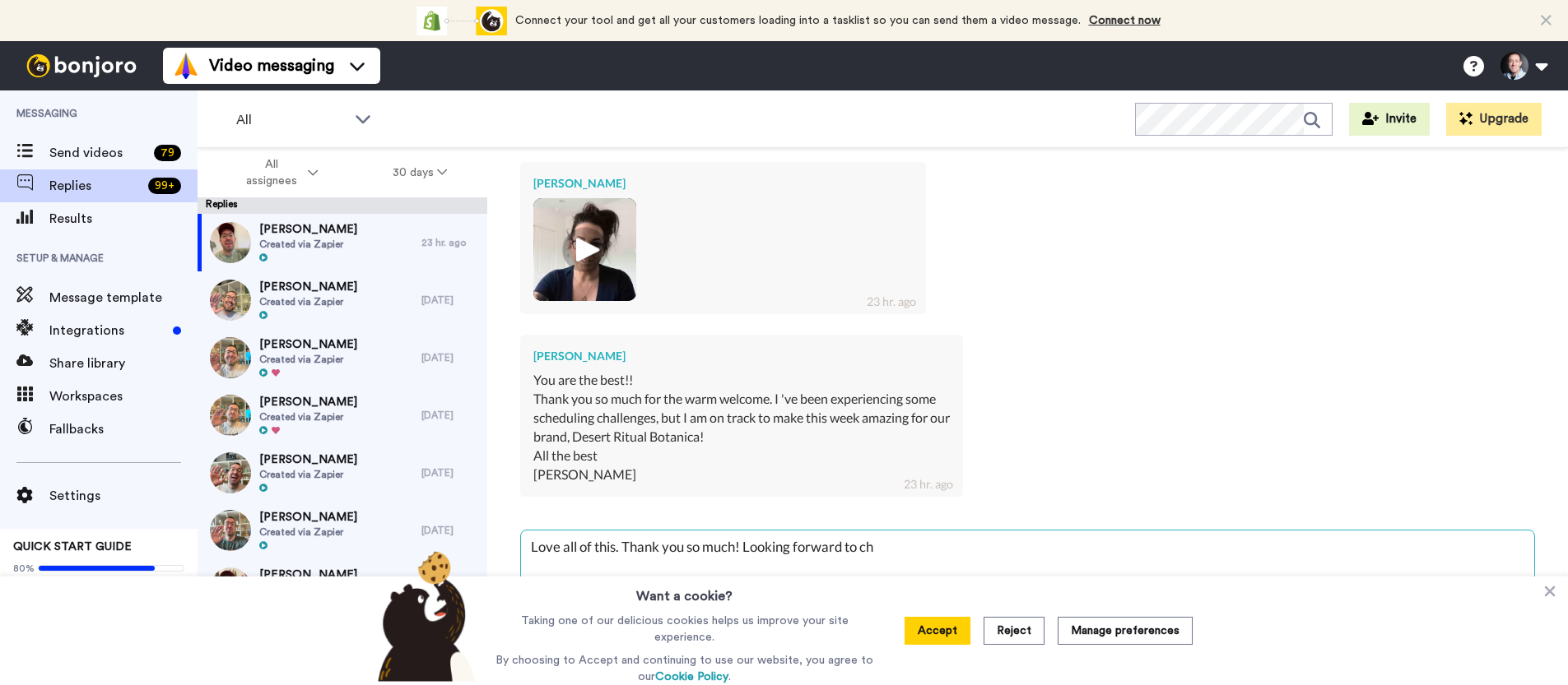
type textarea "x"
type textarea "Love all of this. Thank you so much! Looking forward to chat"
type textarea "x"
type textarea "Love all of this. Thank you so much! Looking forward to chat"
type textarea "x"
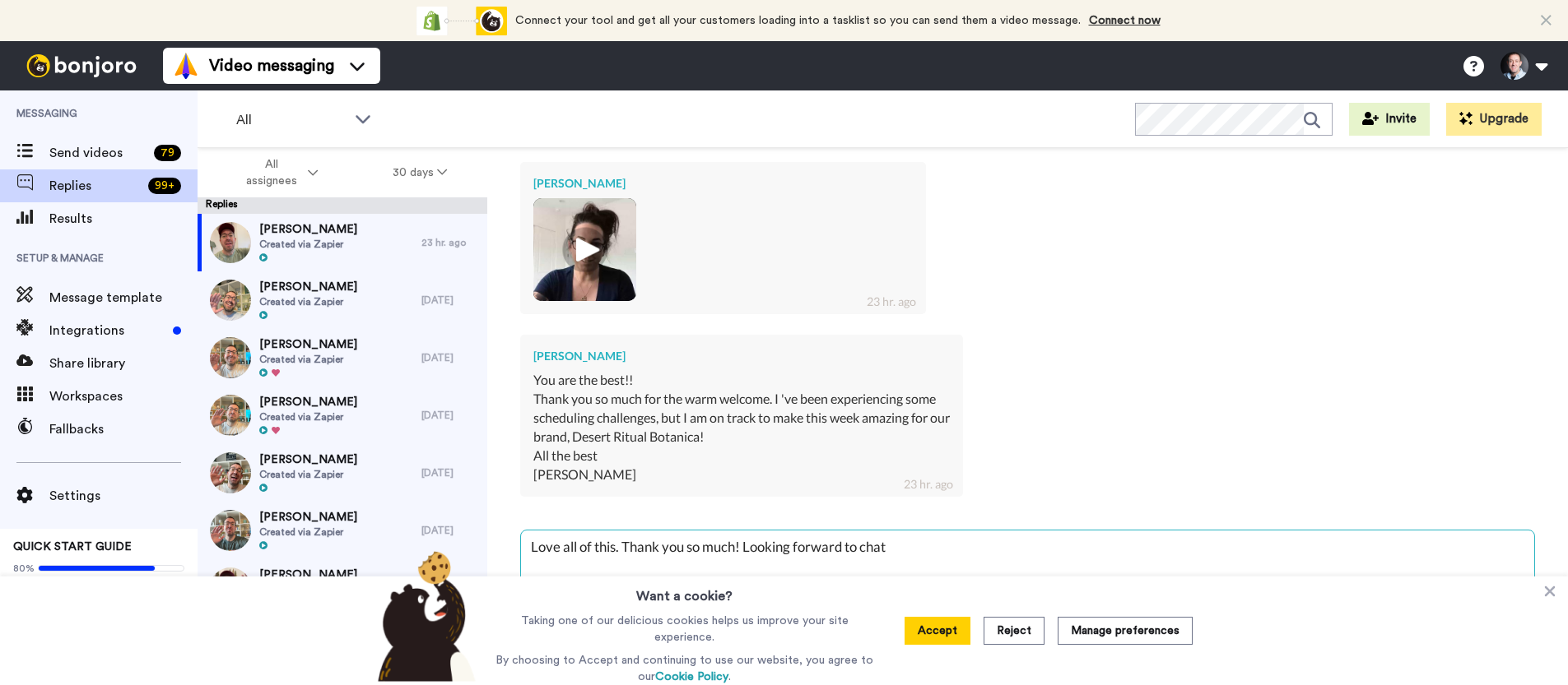
type textarea "Love all of this. Thank you so much! Looking forward to chat s"
type textarea "x"
type textarea "Love all of this. Thank you so much! Looking forward to chat so"
type textarea "x"
type textarea "Love all of this. Thank you so much! Looking forward to chat [PERSON_NAME]"
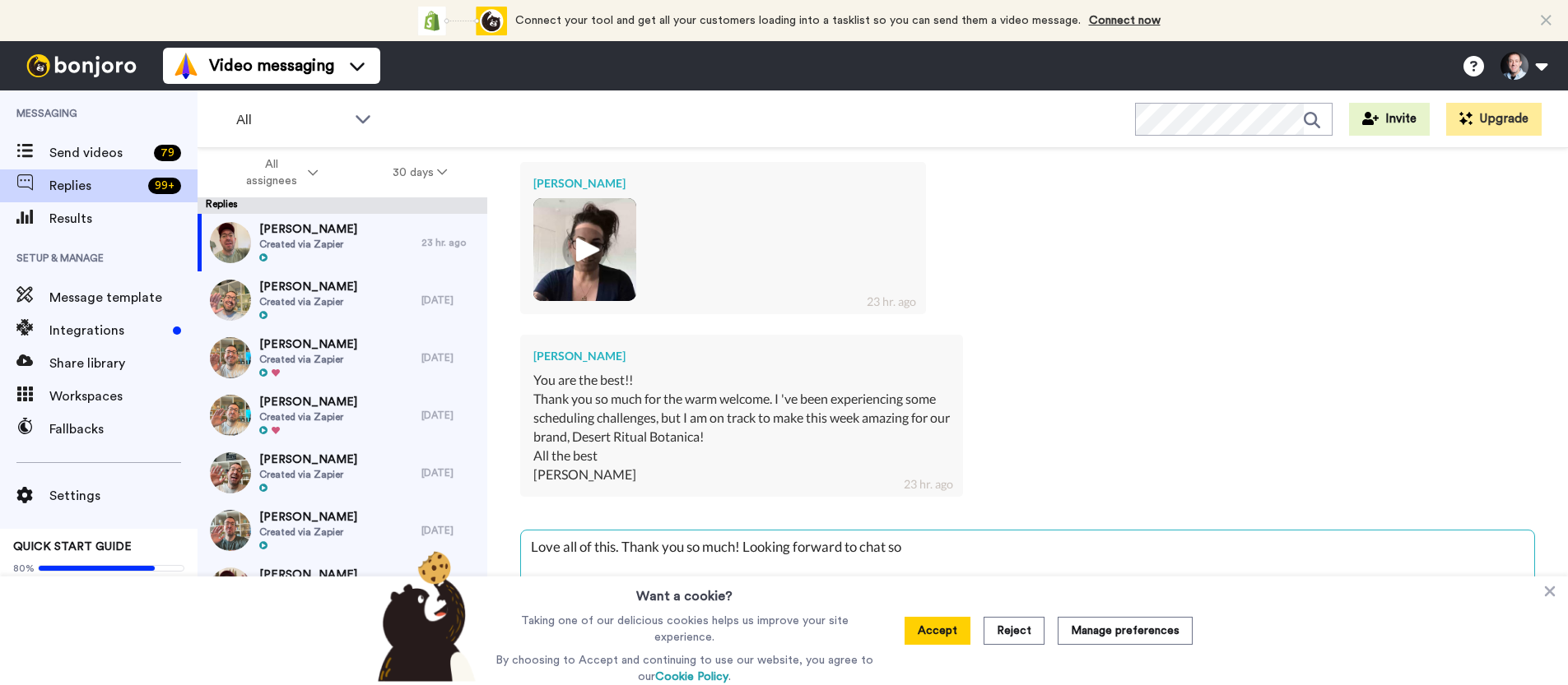
type textarea "x"
type textarea "Love all of this. Thank you so much! Looking forward to chat so"
type textarea "x"
type textarea "Love all of this. Thank you so much! Looking forward to chat s"
type textarea "x"
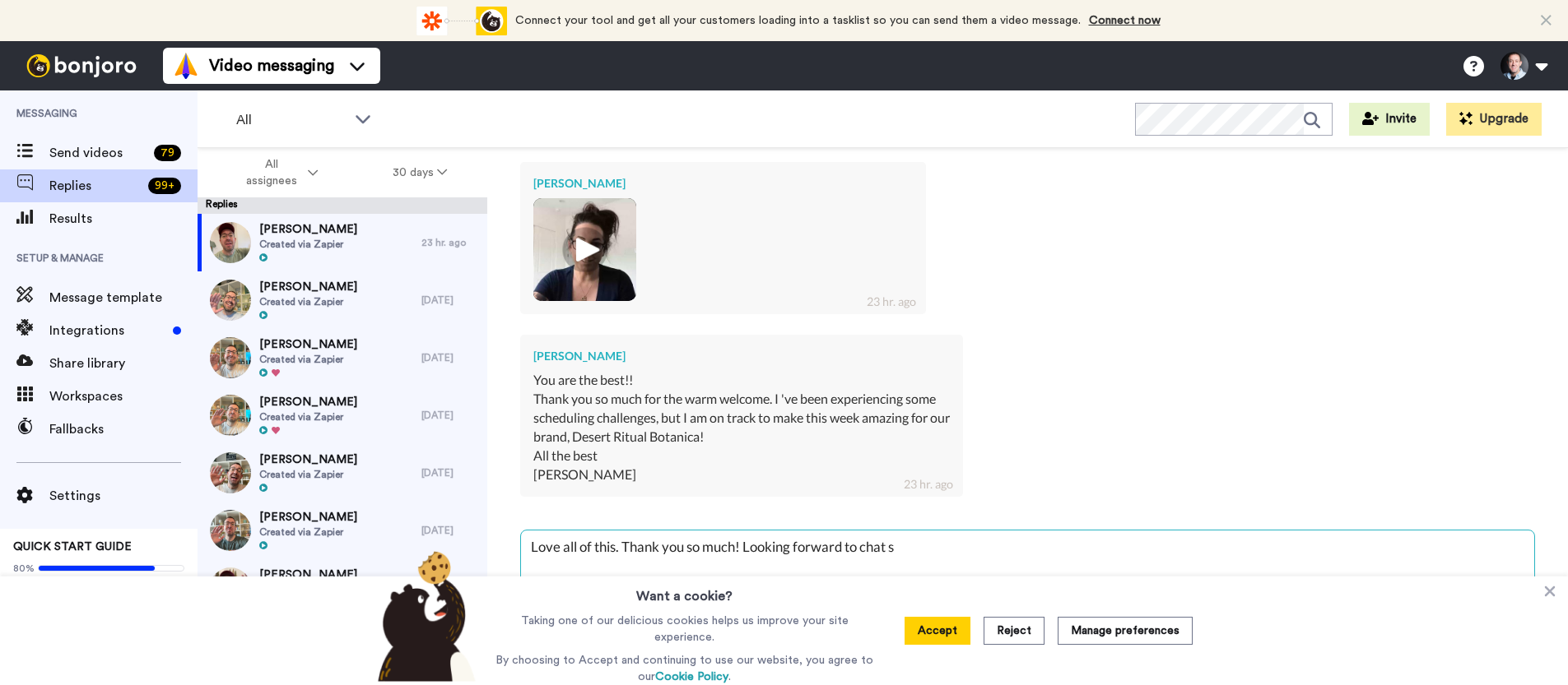
type textarea "Love all of this. Thank you so much! Looking forward to chat"
type textarea "x"
type textarea "Love all of this. Thank you so much! Looking forward to chat"
type textarea "x"
type textarea "Love all of this. Thank you so much! Looking forward to chatt"
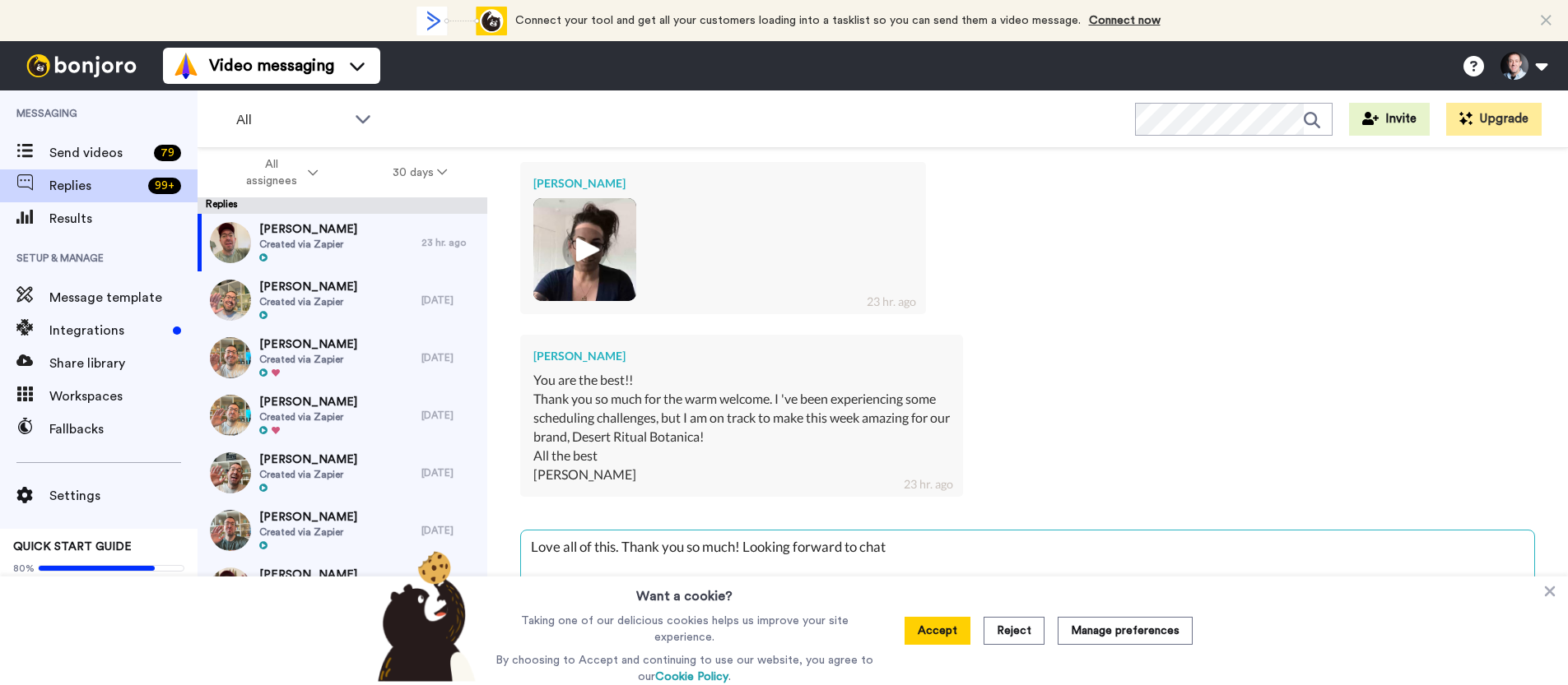
type textarea "x"
type textarea "Love all of this. Thank you so much! Looking forward to chatti"
type textarea "x"
type textarea "Love all of this. Thank you so much! Looking forward to [PERSON_NAME]"
type textarea "x"
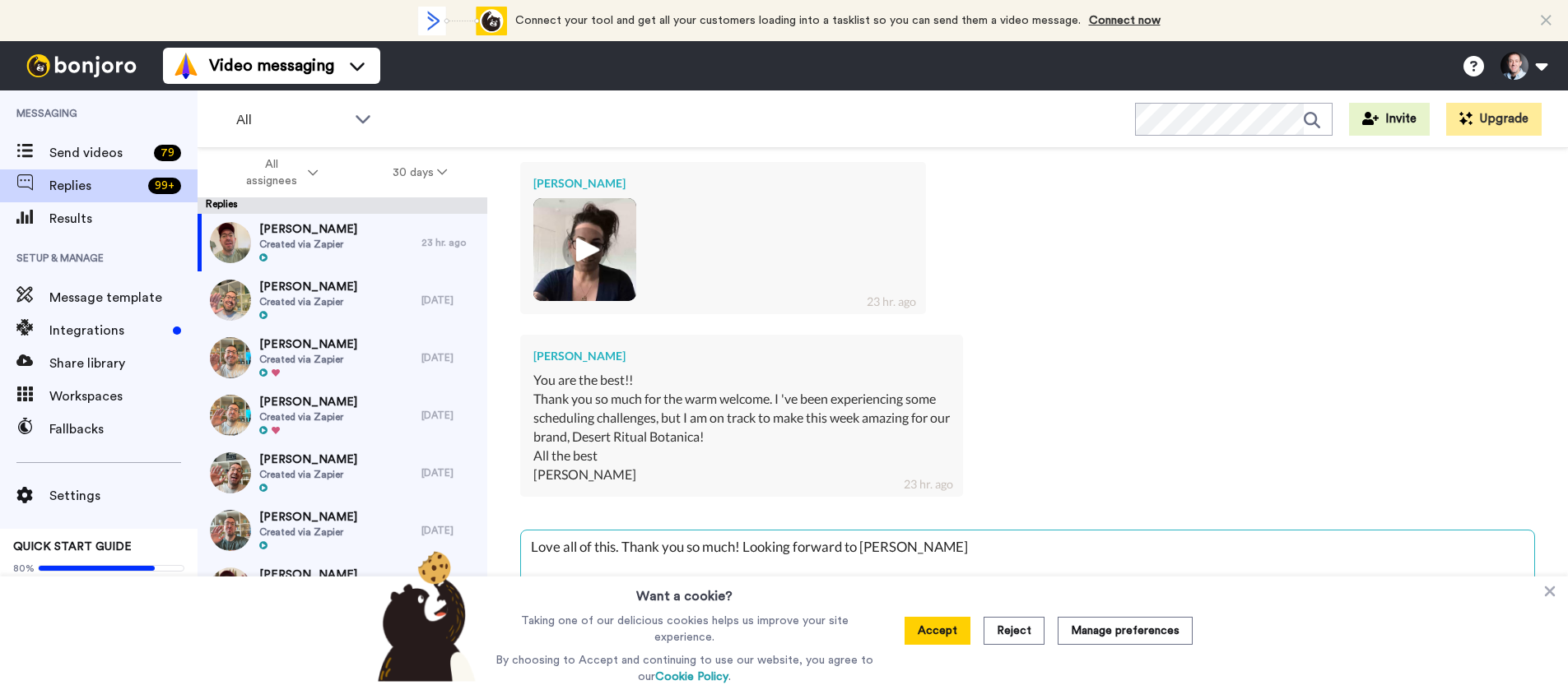
type textarea "Love all of this. Thank you so much! Looking forward to chatting"
type textarea "x"
type textarea "Love all of this. Thank you so much! Looking forward to chatting"
type textarea "x"
type textarea "Love all of this. Thank you so much! Looking forward to chatting s"
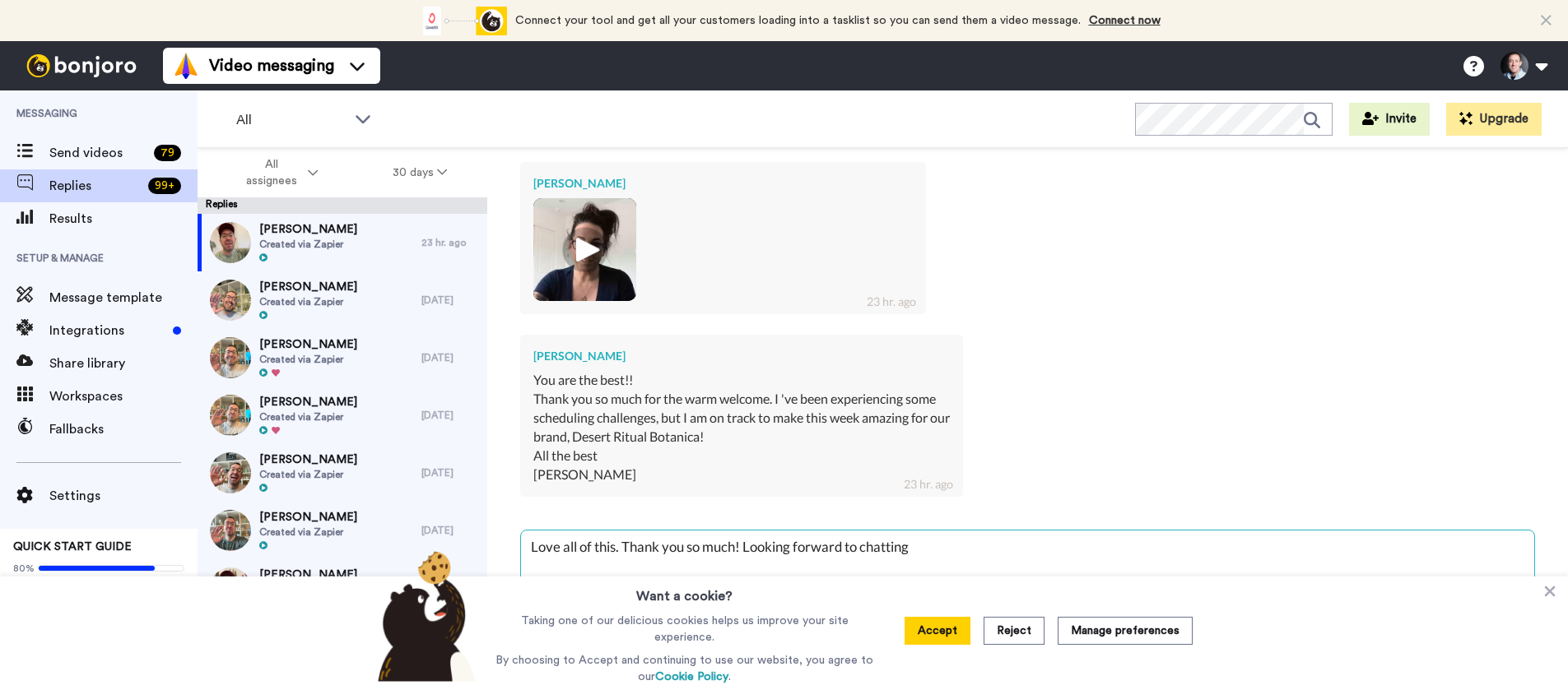
type textarea "x"
type textarea "Love all of this. Thank you so much! Looking forward to chatting so"
type textarea "x"
type textarea "Love all of this. Thank you so much! Looking forward to chatting [PERSON_NAME]"
type textarea "x"
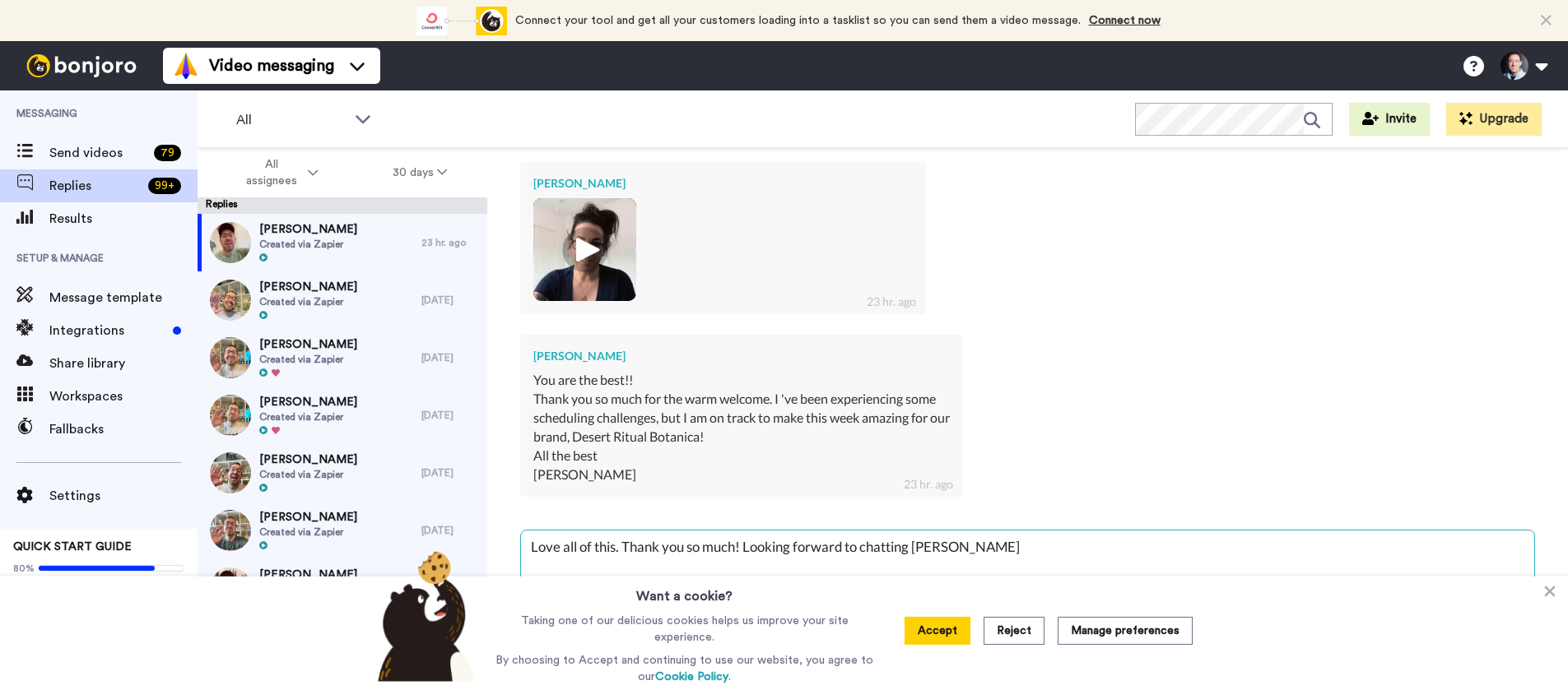
type textarea "Love all of this. Thank you so much! Looking forward to chatting soon"
type textarea "x"
type textarea "Love all of this. Thank you so much! Looking forward to chatting soon!"
type textarea "x"
type textarea "Love all of this. Thank you so much! Looking forward to chatting soon!"
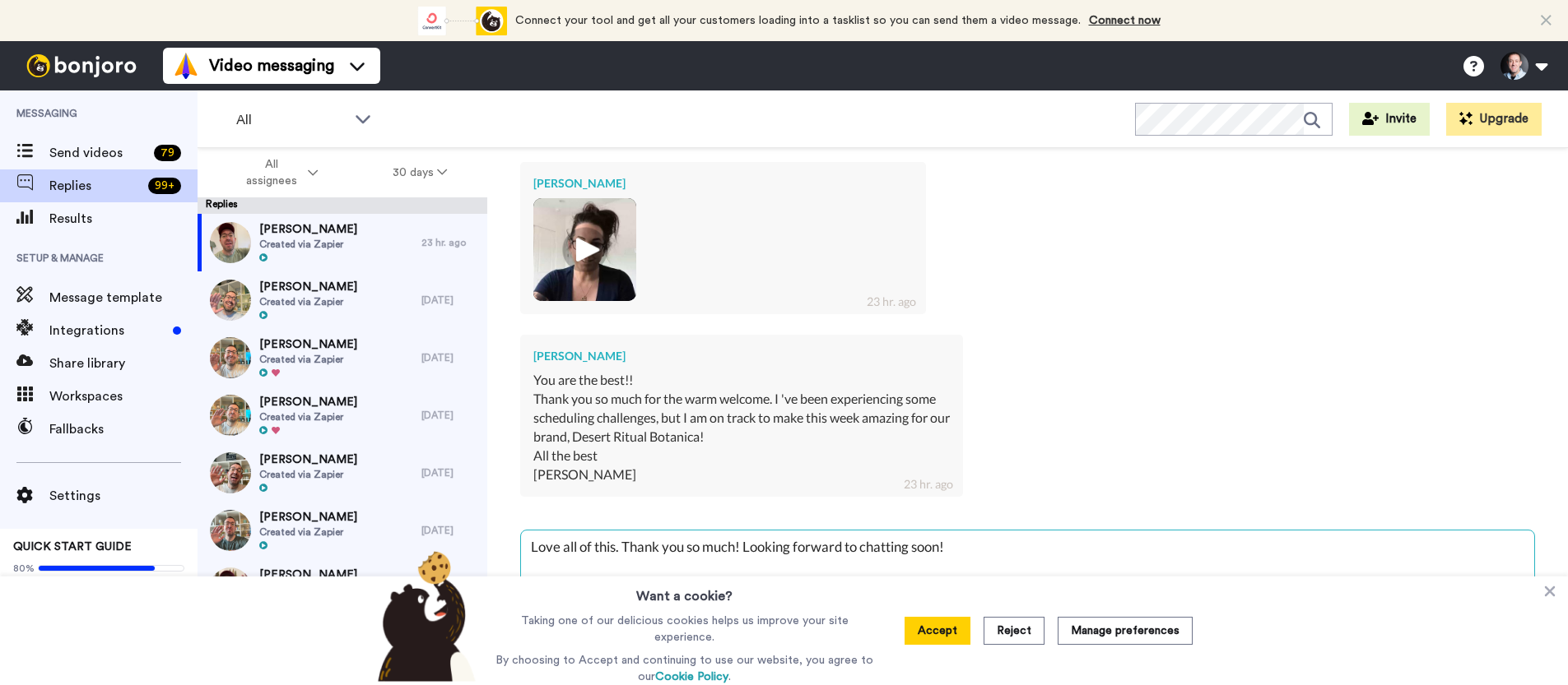
type textarea "x"
type textarea "Love all of this. Thank you so much! Looking forward to chatting soon!"
click at [1550, 590] on icon at bounding box center [1550, 591] width 17 height 17
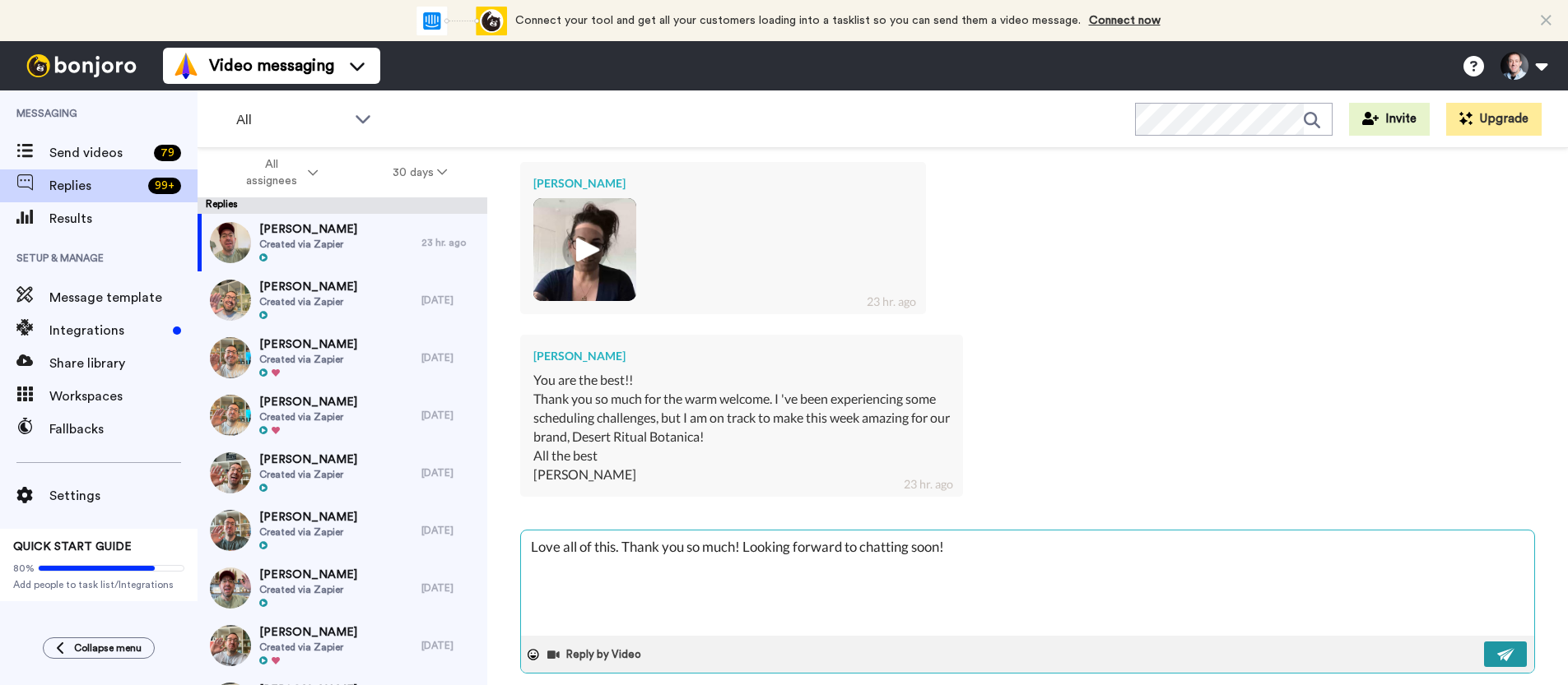
click at [1498, 648] on img at bounding box center [1506, 654] width 18 height 13
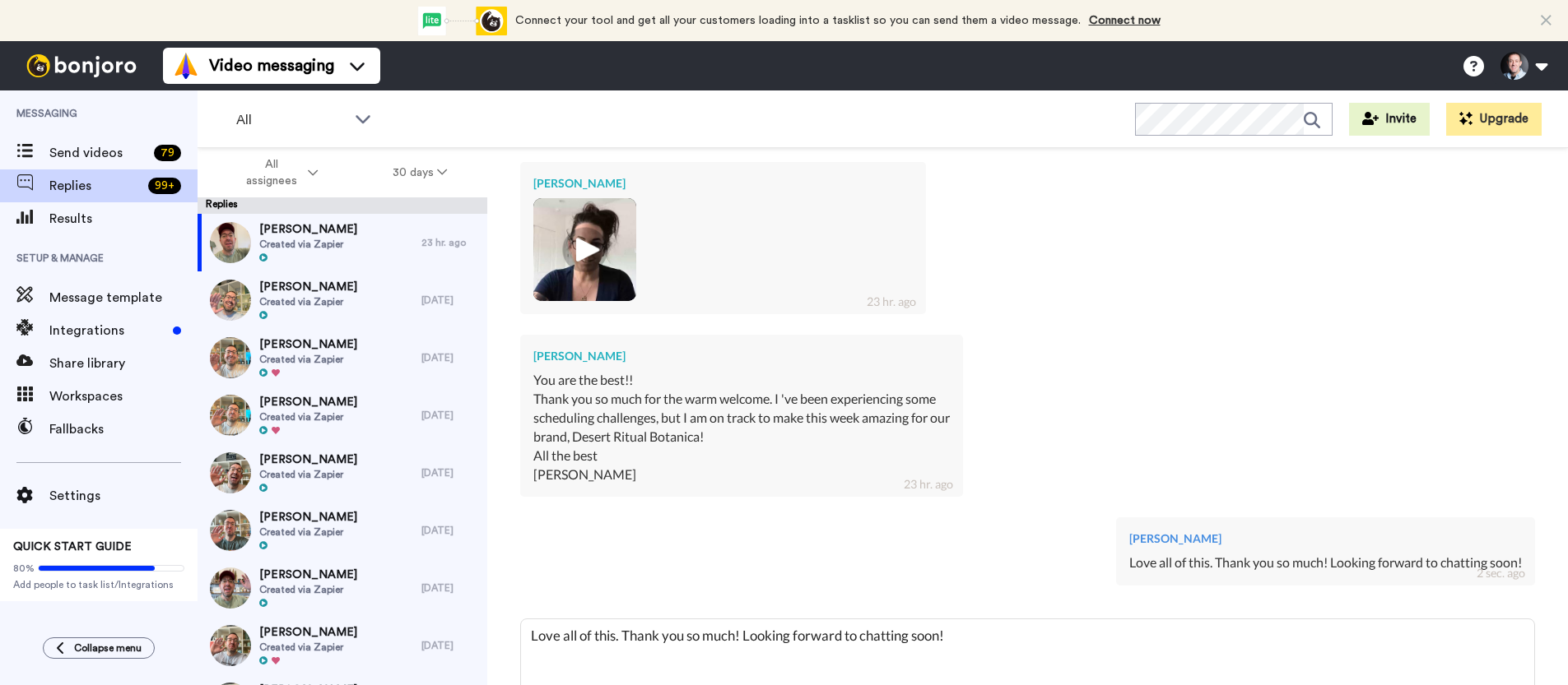
type textarea "x"
click at [1264, 199] on div "[PERSON_NAME] 23 hr. ago" at bounding box center [1027, 236] width 1015 height 172
